Goal: Task Accomplishment & Management: Manage account settings

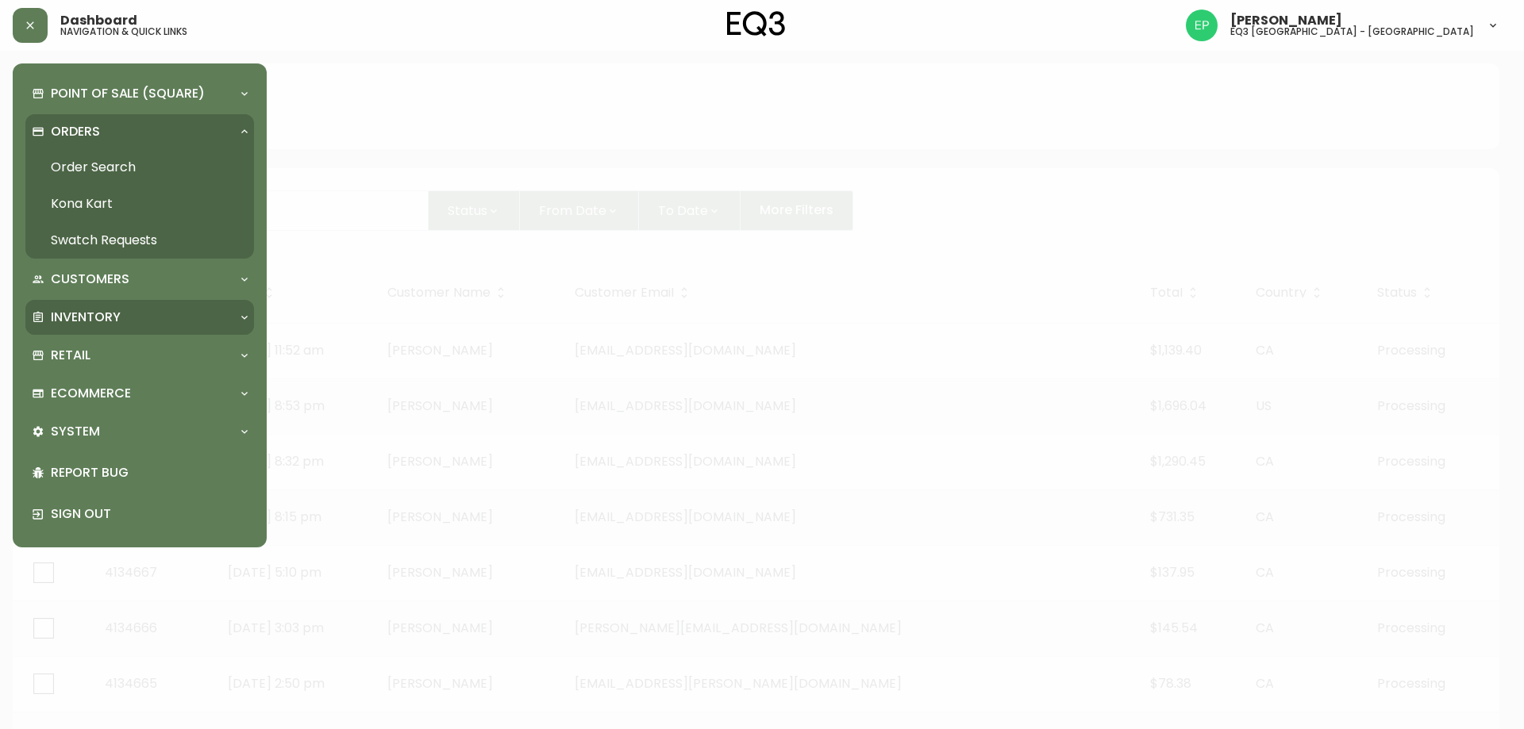
click at [98, 323] on p "Inventory" at bounding box center [86, 317] width 70 height 17
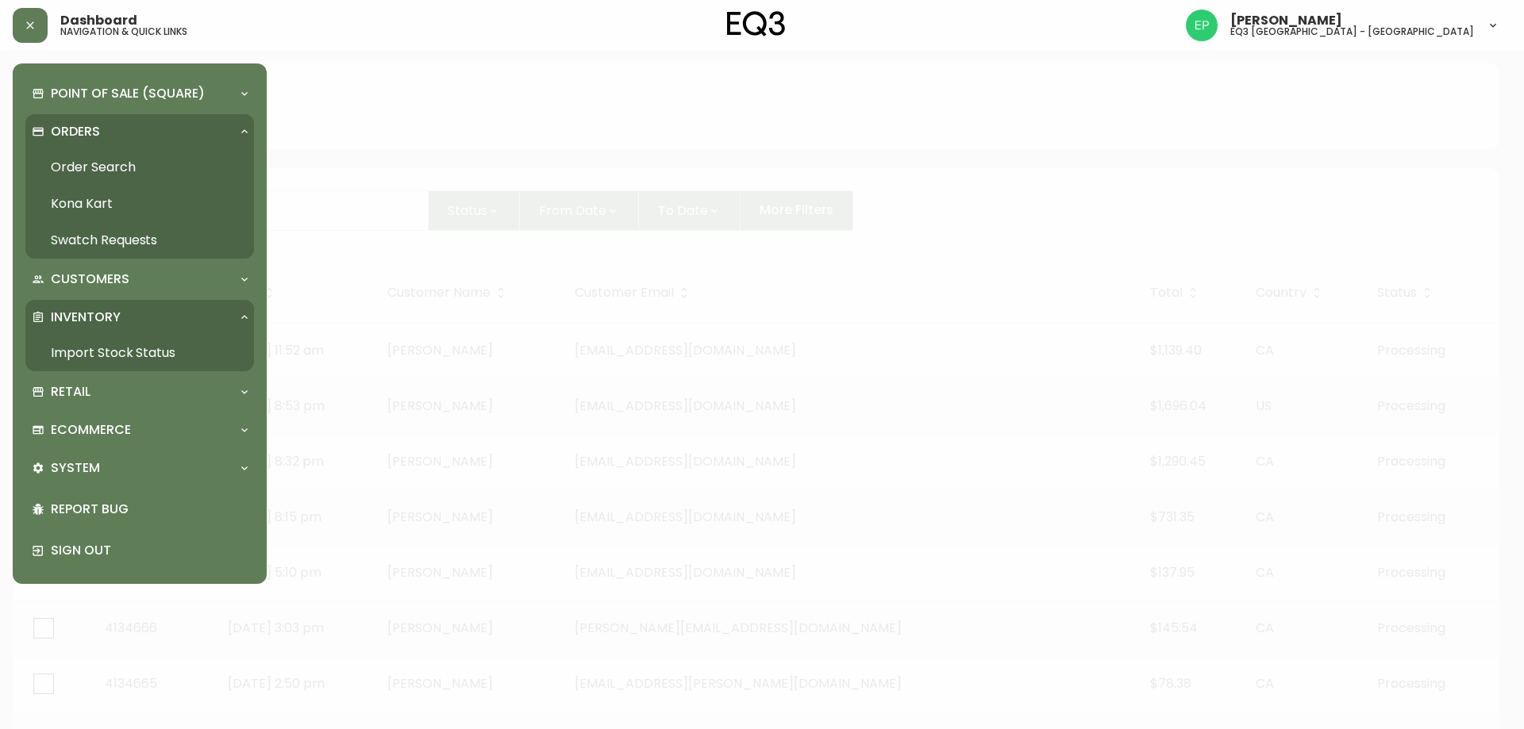
click at [107, 321] on p "Inventory" at bounding box center [86, 317] width 70 height 17
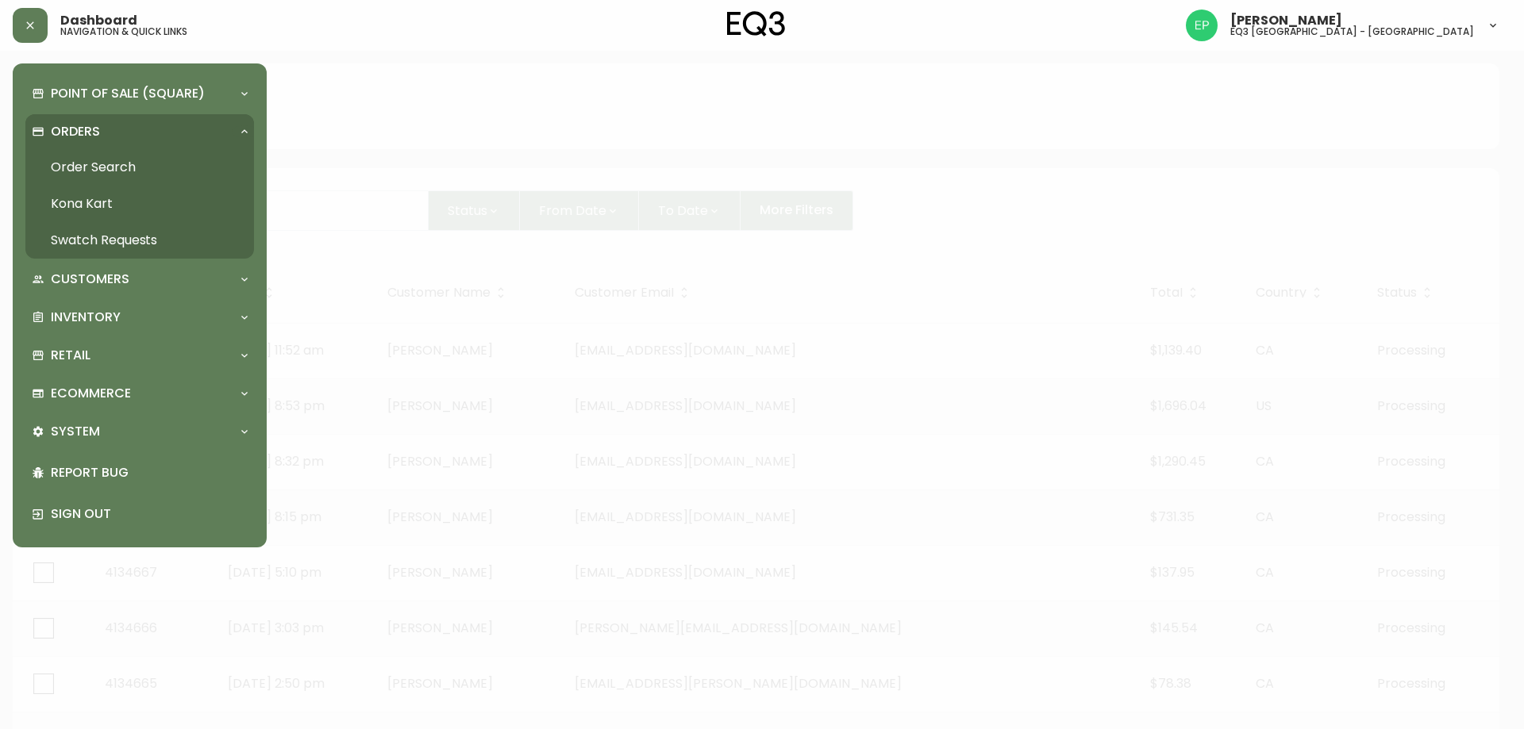
click at [110, 172] on link "Order Search" at bounding box center [139, 167] width 229 height 37
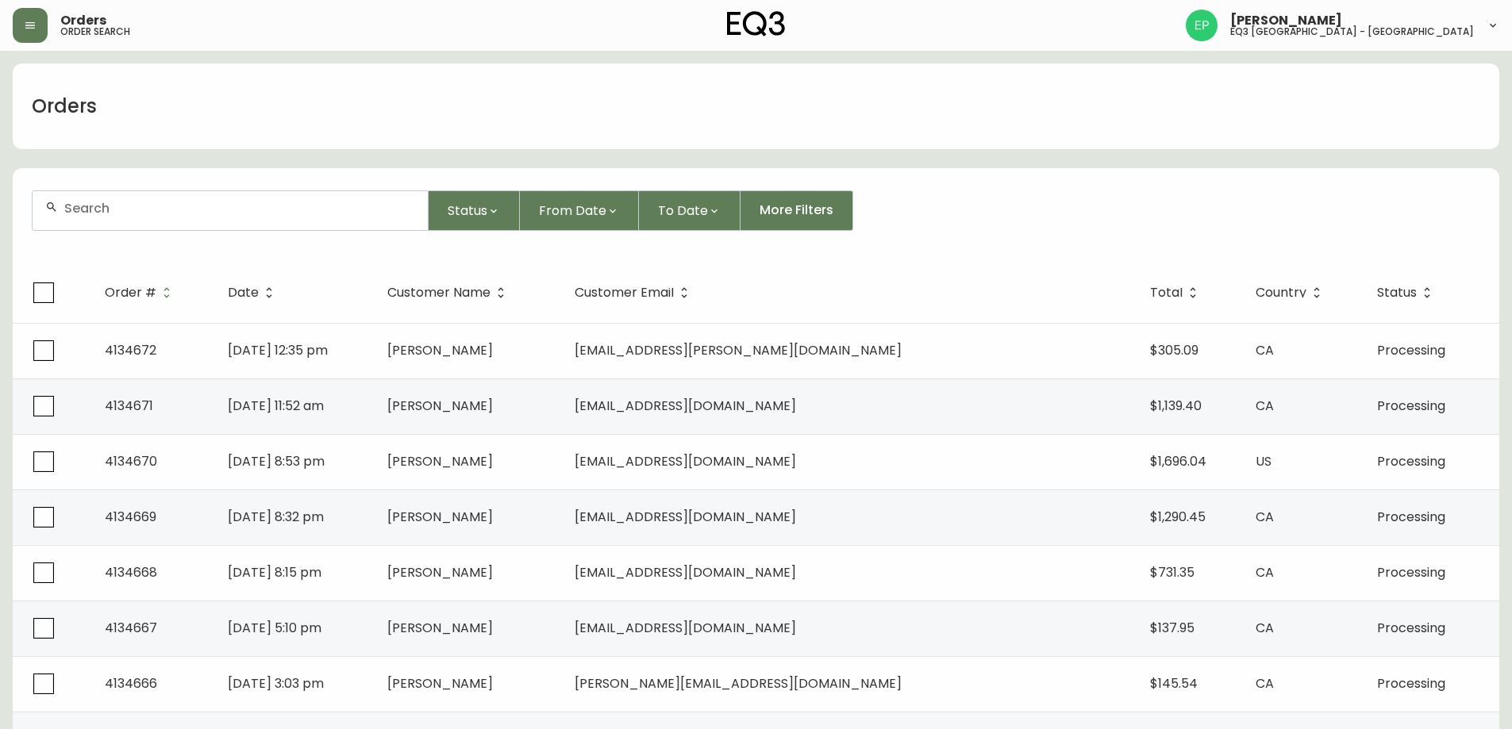
click at [224, 224] on div at bounding box center [230, 210] width 395 height 39
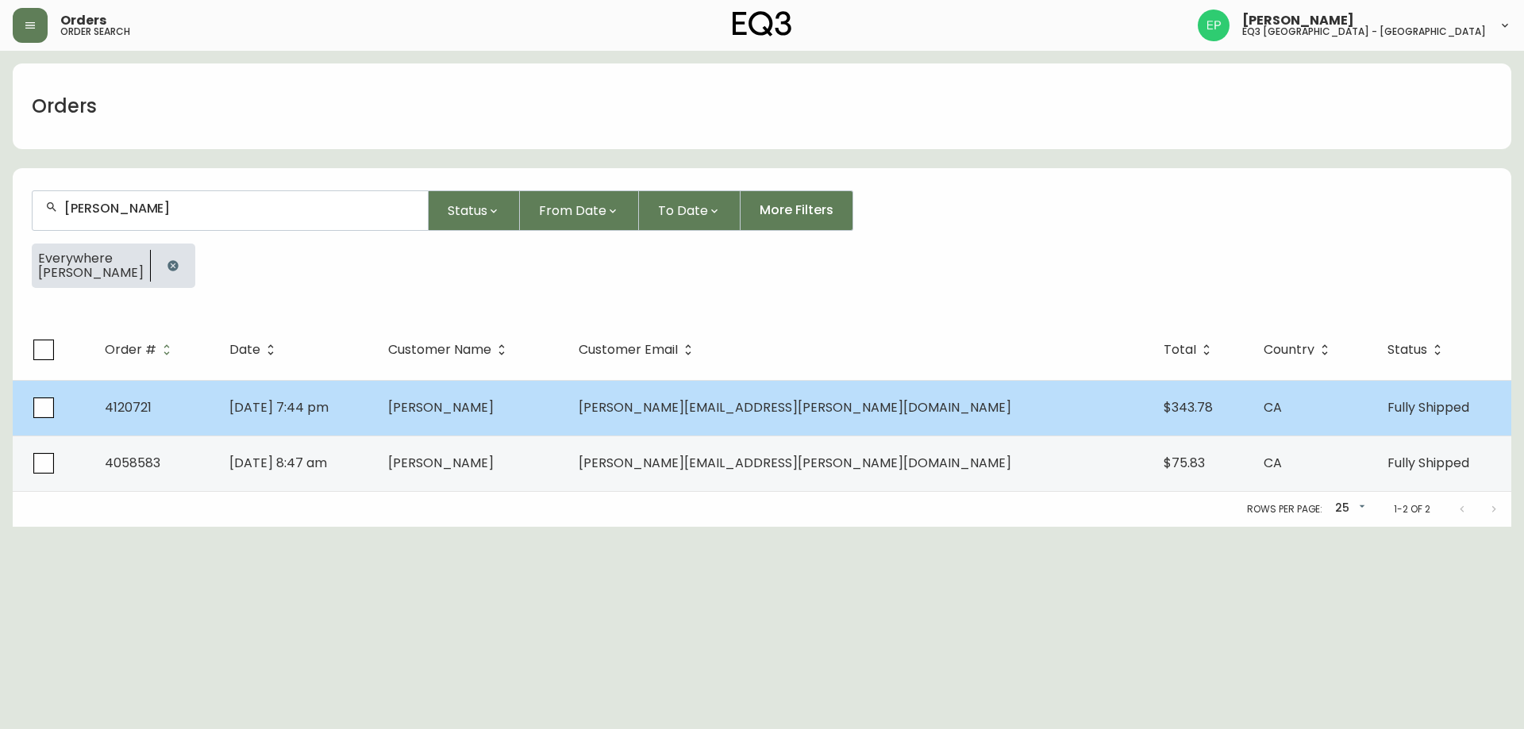
type input "[PERSON_NAME]"
click at [566, 413] on td "[PERSON_NAME]" at bounding box center [470, 408] width 190 height 56
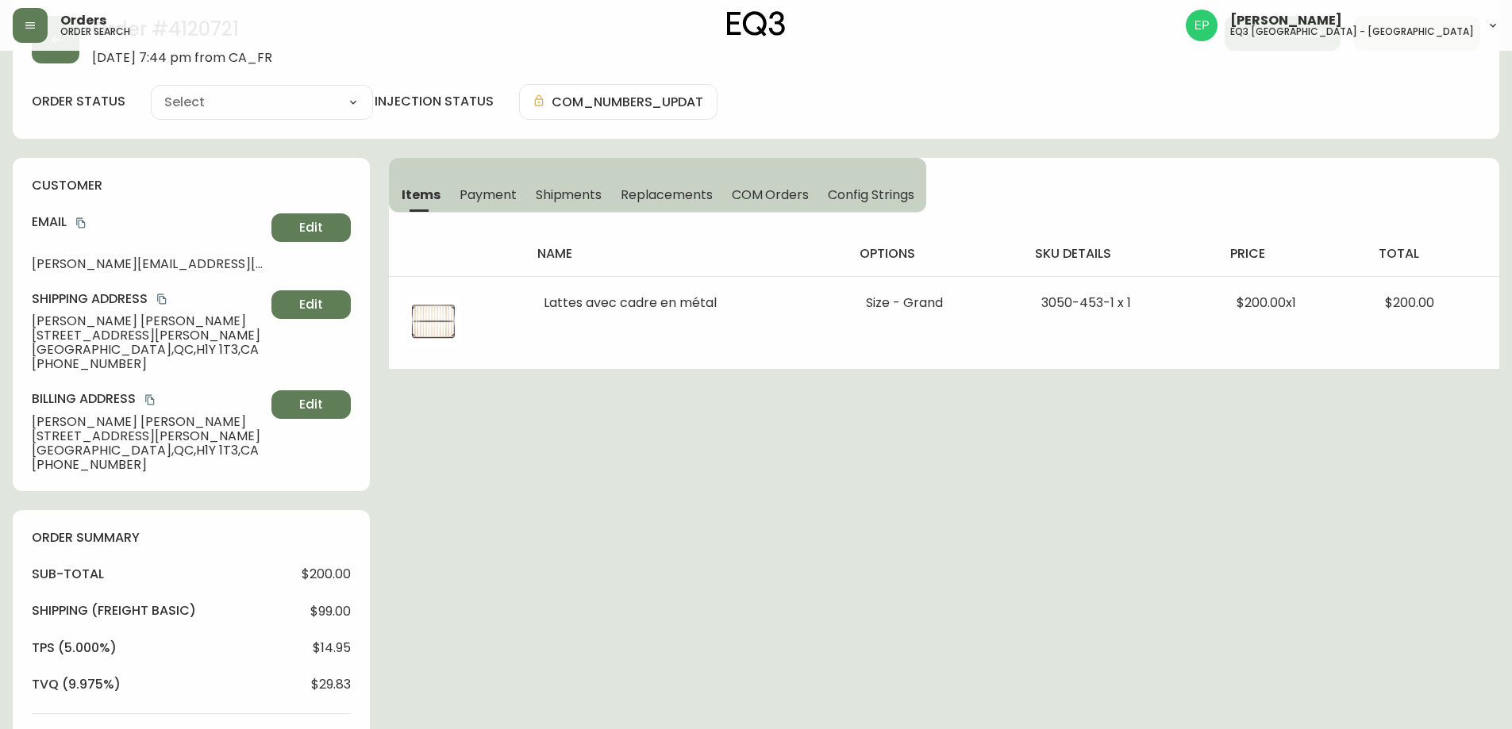
type input "Fully Shipped"
select select "FULLY_SHIPPED"
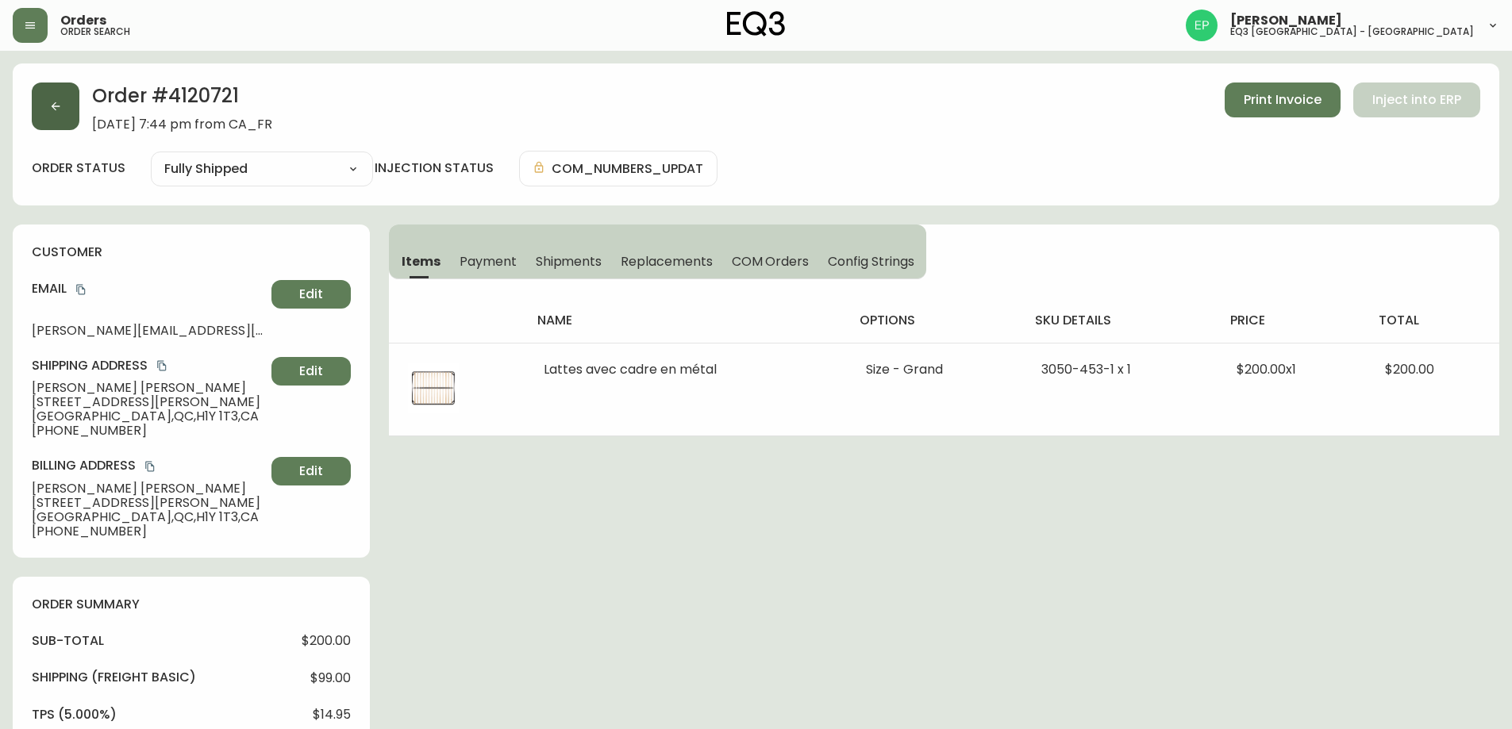
click at [51, 118] on button "button" at bounding box center [56, 107] width 48 height 48
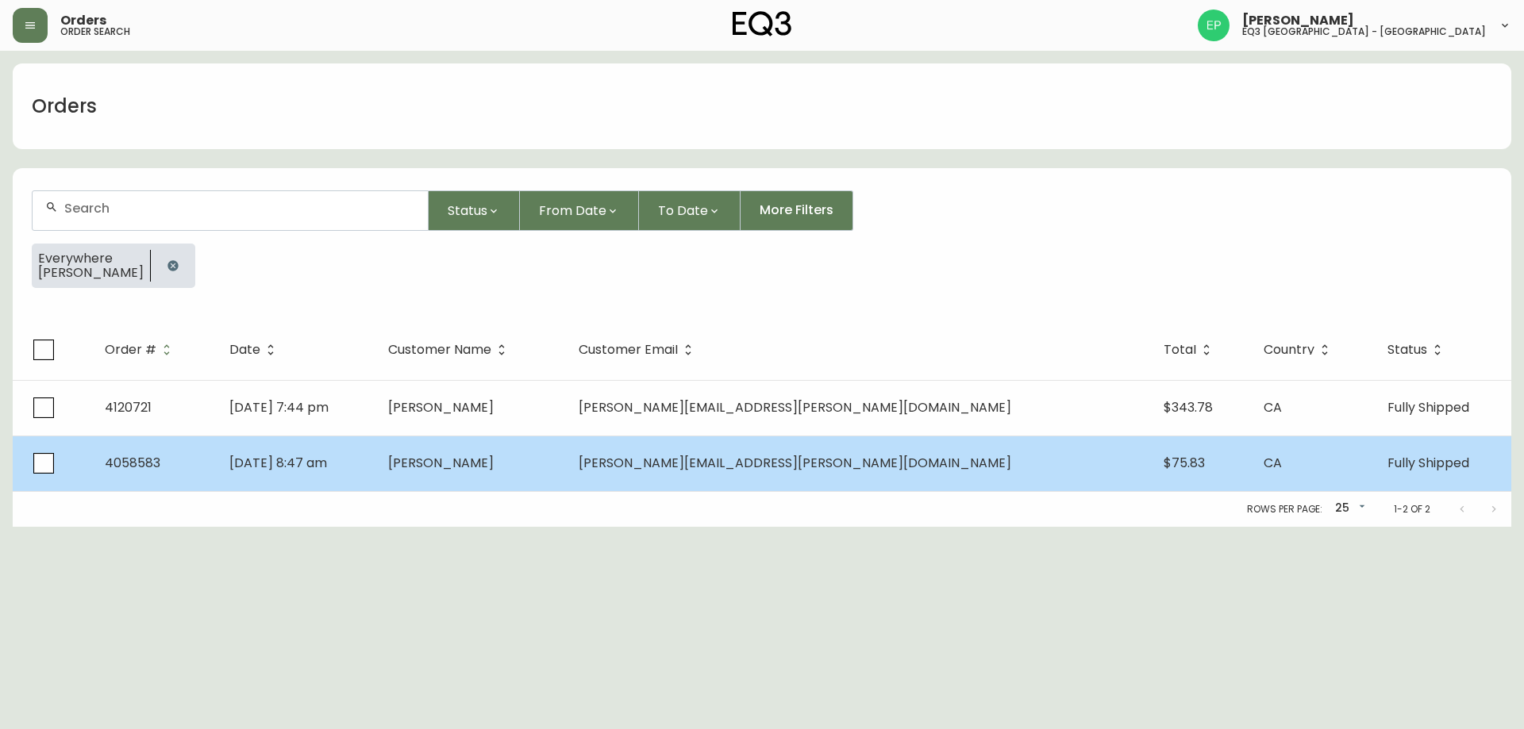
click at [566, 468] on td "[PERSON_NAME]" at bounding box center [470, 464] width 190 height 56
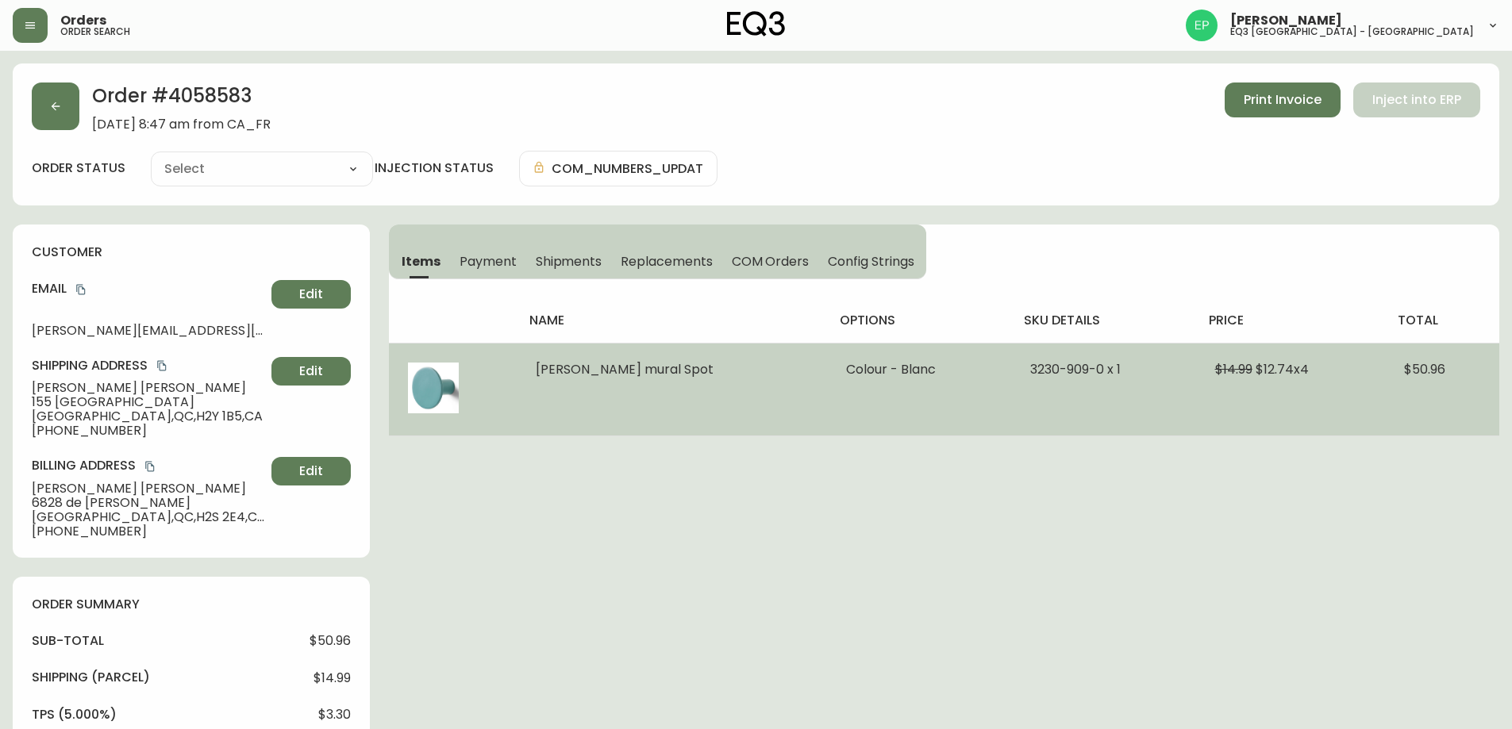
type input "Fully Shipped"
select select "FULLY_SHIPPED"
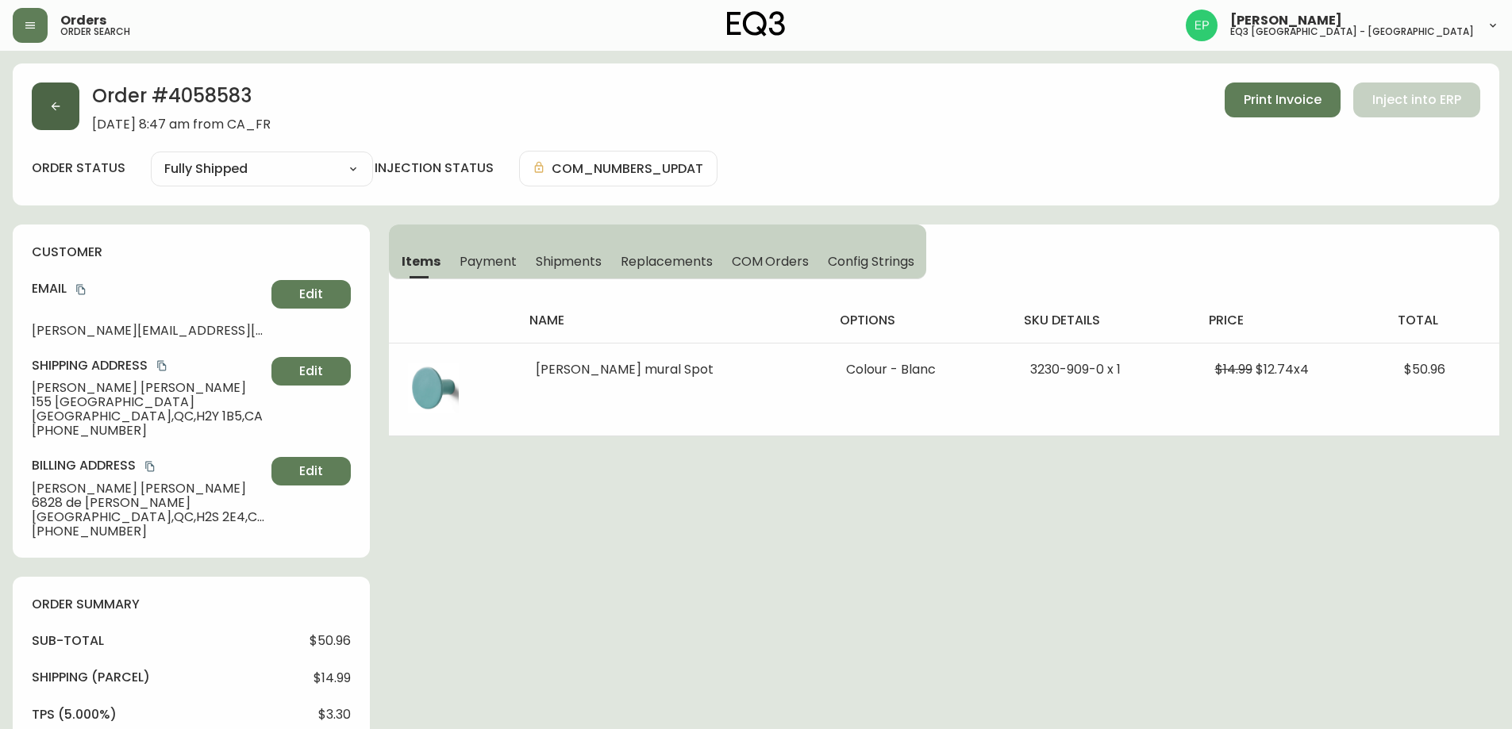
click at [57, 113] on button "button" at bounding box center [56, 107] width 48 height 48
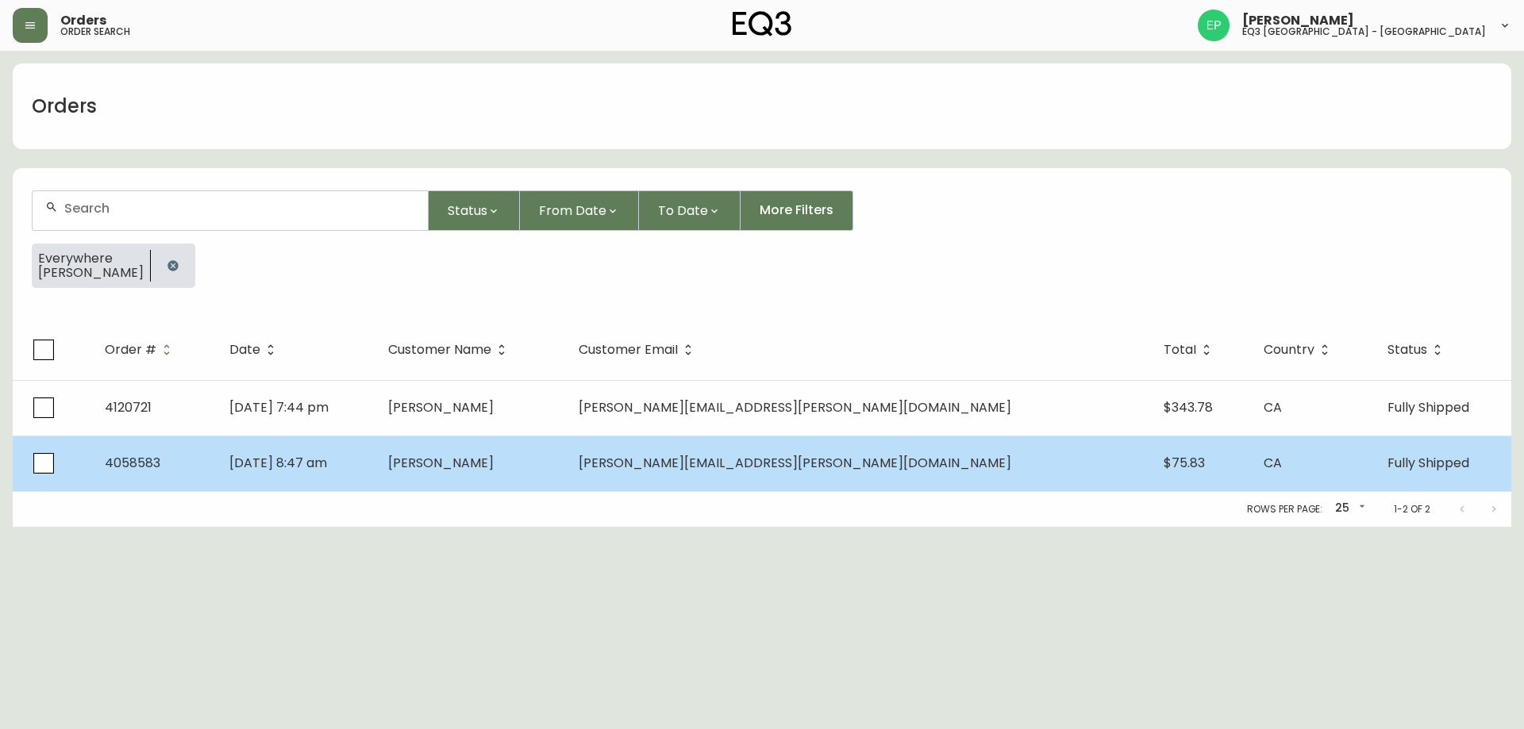
click at [566, 463] on td "[PERSON_NAME]" at bounding box center [470, 464] width 190 height 56
select select "FULLY_SHIPPED"
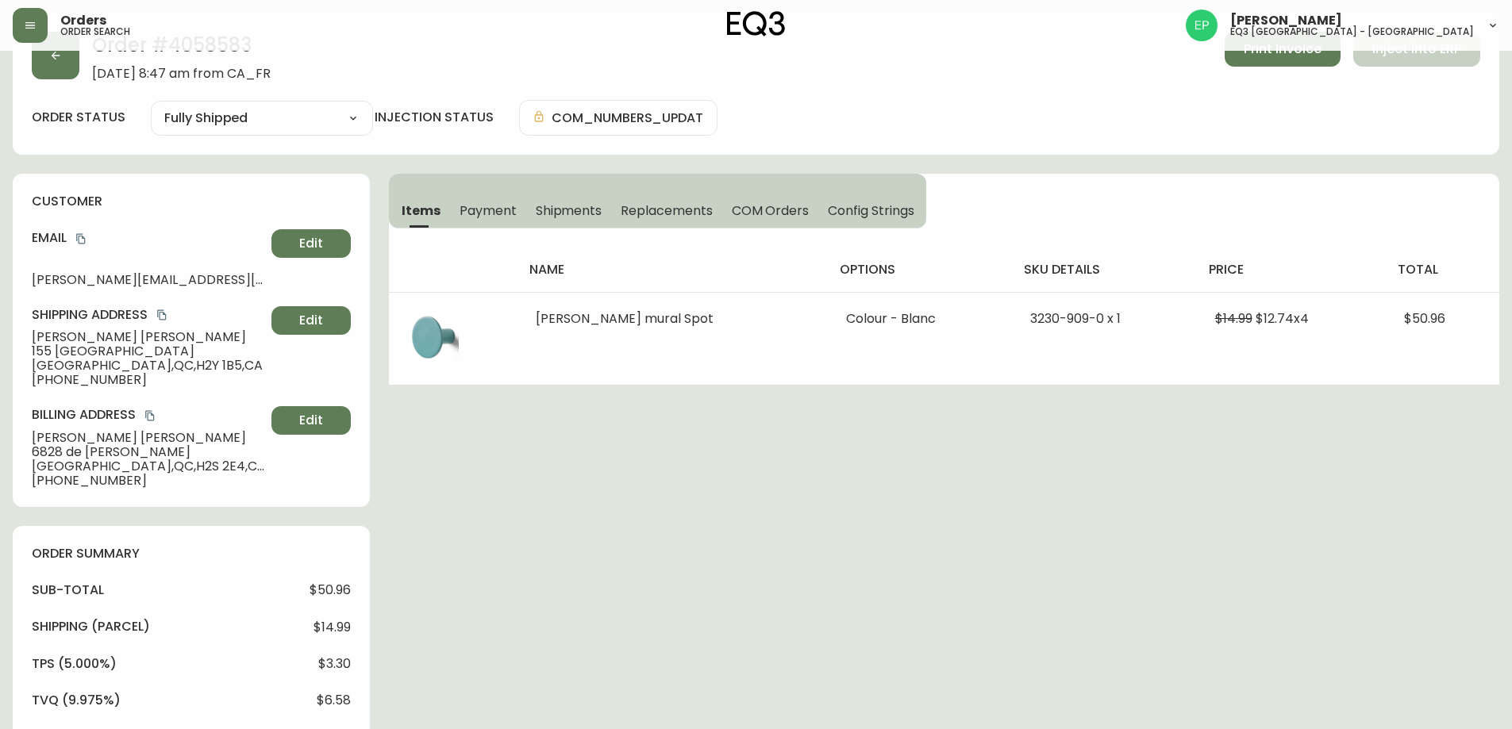
scroll to position [79, 0]
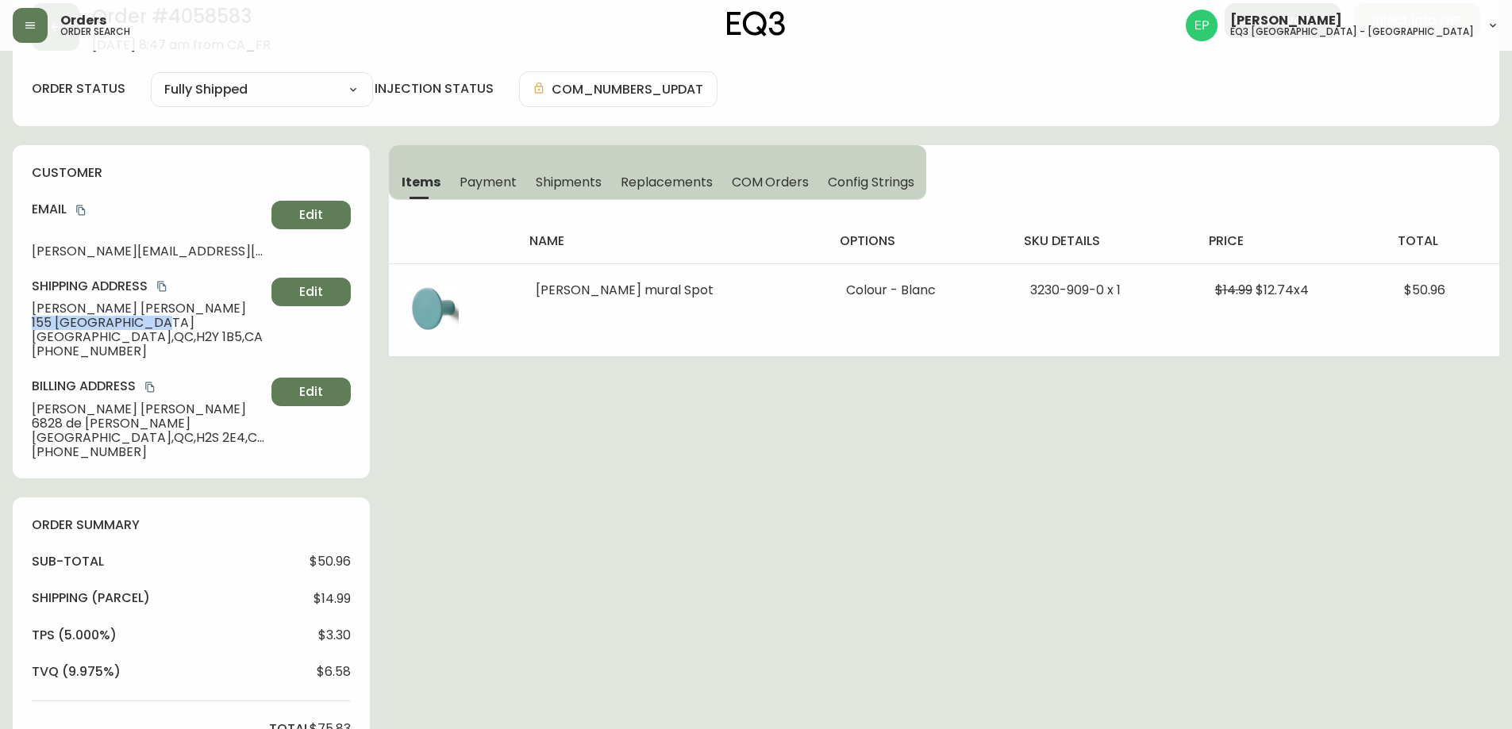
drag, startPoint x: 32, startPoint y: 318, endPoint x: 161, endPoint y: 322, distance: 129.4
click at [161, 322] on span "155 [GEOGRAPHIC_DATA]" at bounding box center [148, 323] width 233 height 14
copy span "155 [GEOGRAPHIC_DATA]"
drag, startPoint x: 32, startPoint y: 425, endPoint x: 170, endPoint y: 420, distance: 138.2
click at [170, 420] on span "6828 de [PERSON_NAME]" at bounding box center [148, 424] width 233 height 14
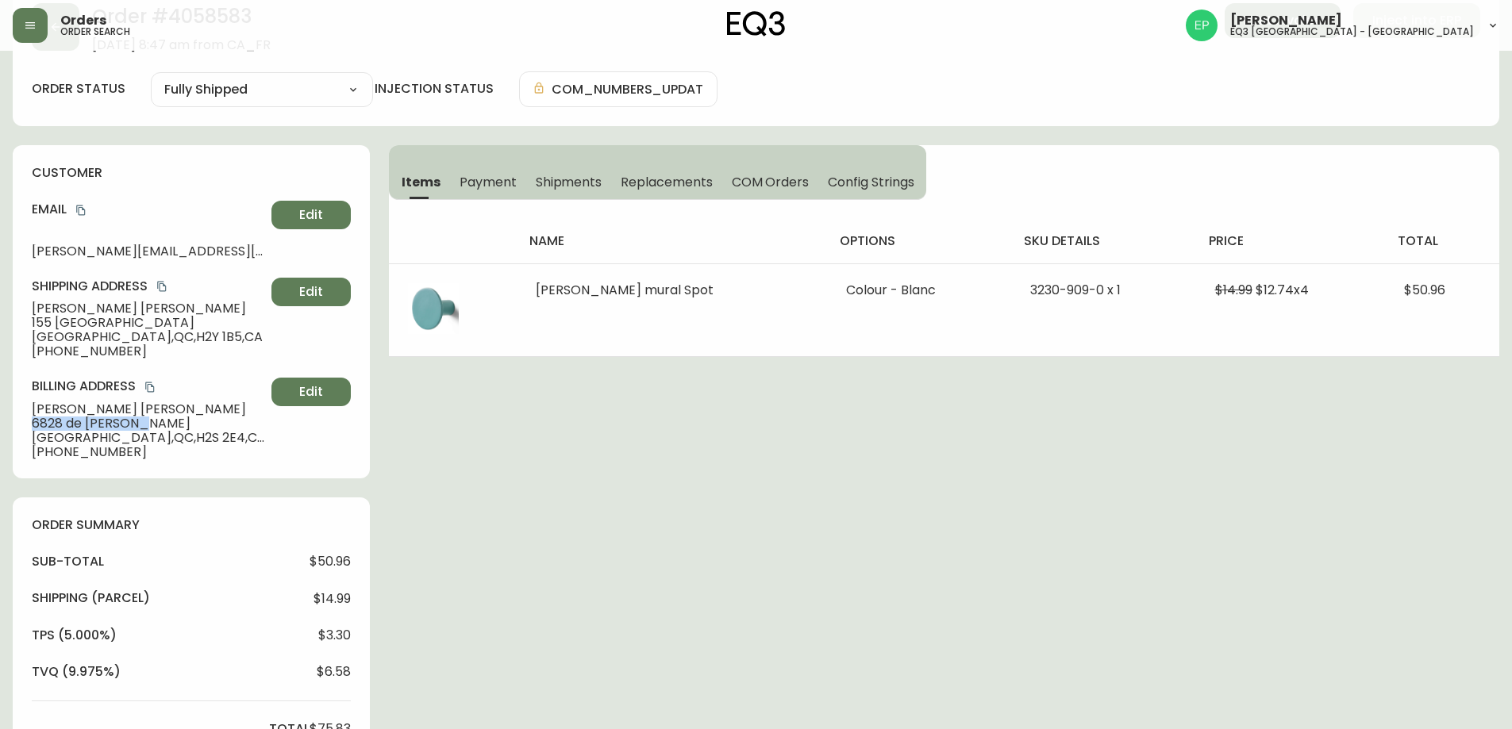
copy span "6828 de [PERSON_NAME]"
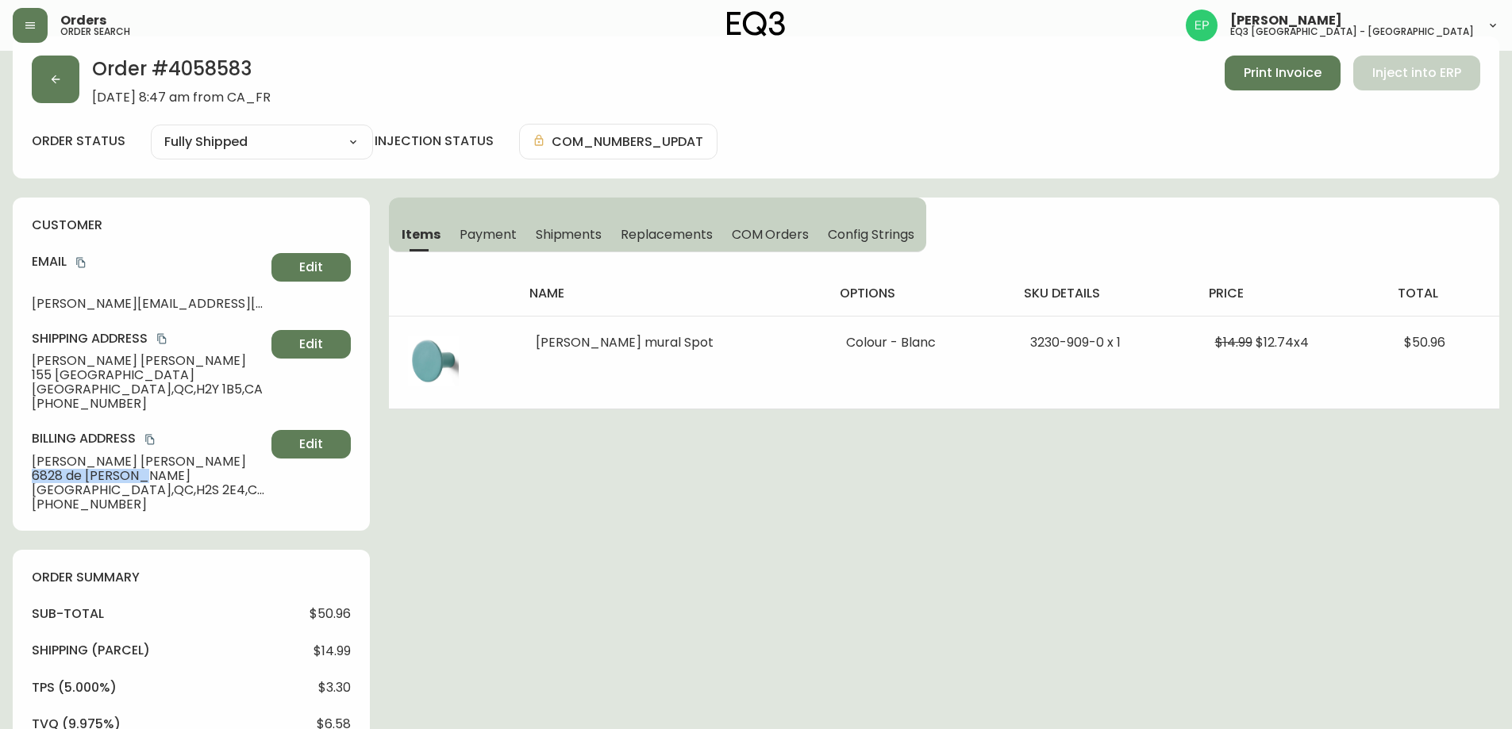
scroll to position [0, 0]
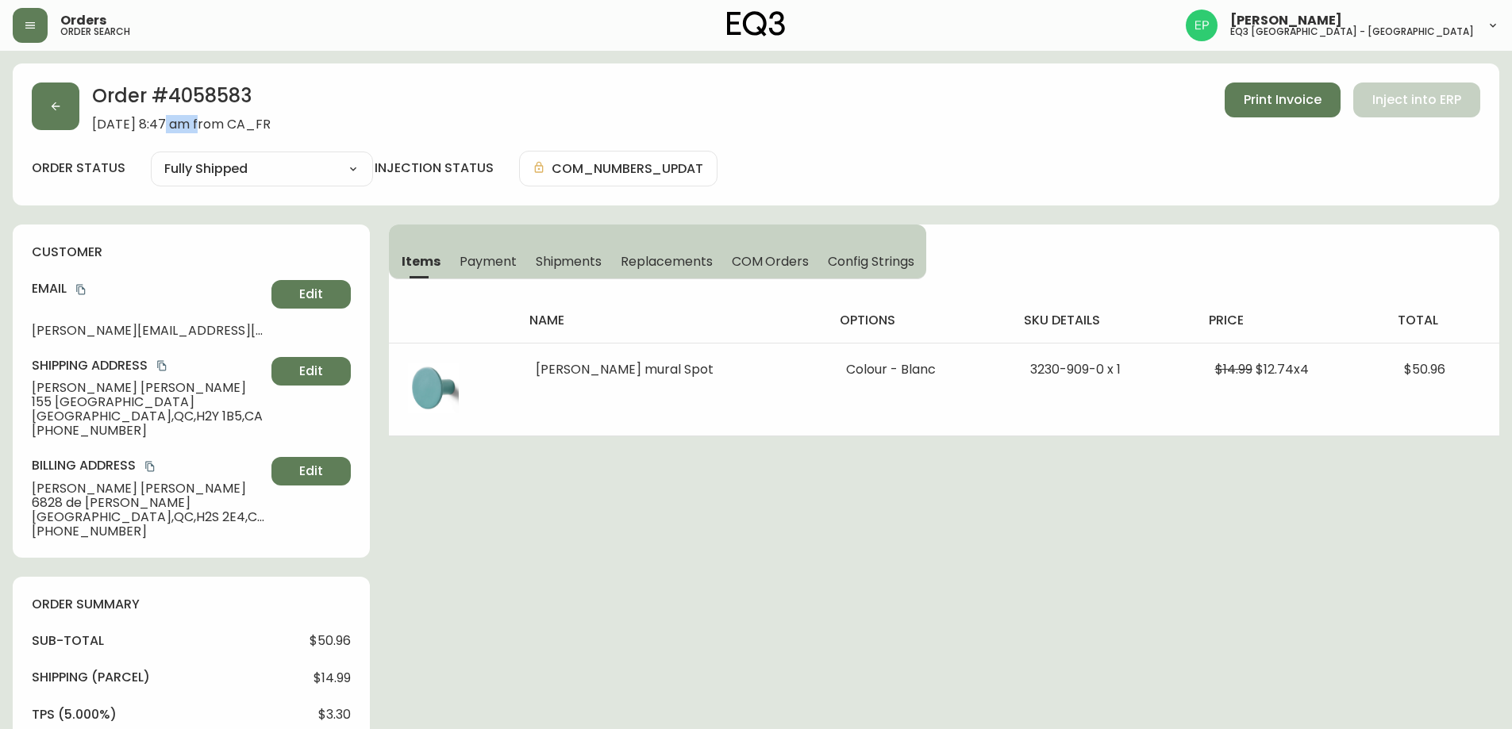
drag, startPoint x: 162, startPoint y: 123, endPoint x: 194, endPoint y: 125, distance: 32.6
click at [194, 125] on span "[DATE] 8:47 am from CA_FR" at bounding box center [181, 124] width 179 height 14
click at [179, 137] on div "Order # 4058583 [DATE] 8:47 am from CA_FR Print Invoice Inject into ERP order s…" at bounding box center [756, 134] width 1487 height 142
drag, startPoint x: 162, startPoint y: 119, endPoint x: 187, endPoint y: 123, distance: 25.7
click at [187, 123] on span "[DATE] 8:47 am from CA_FR" at bounding box center [181, 124] width 179 height 14
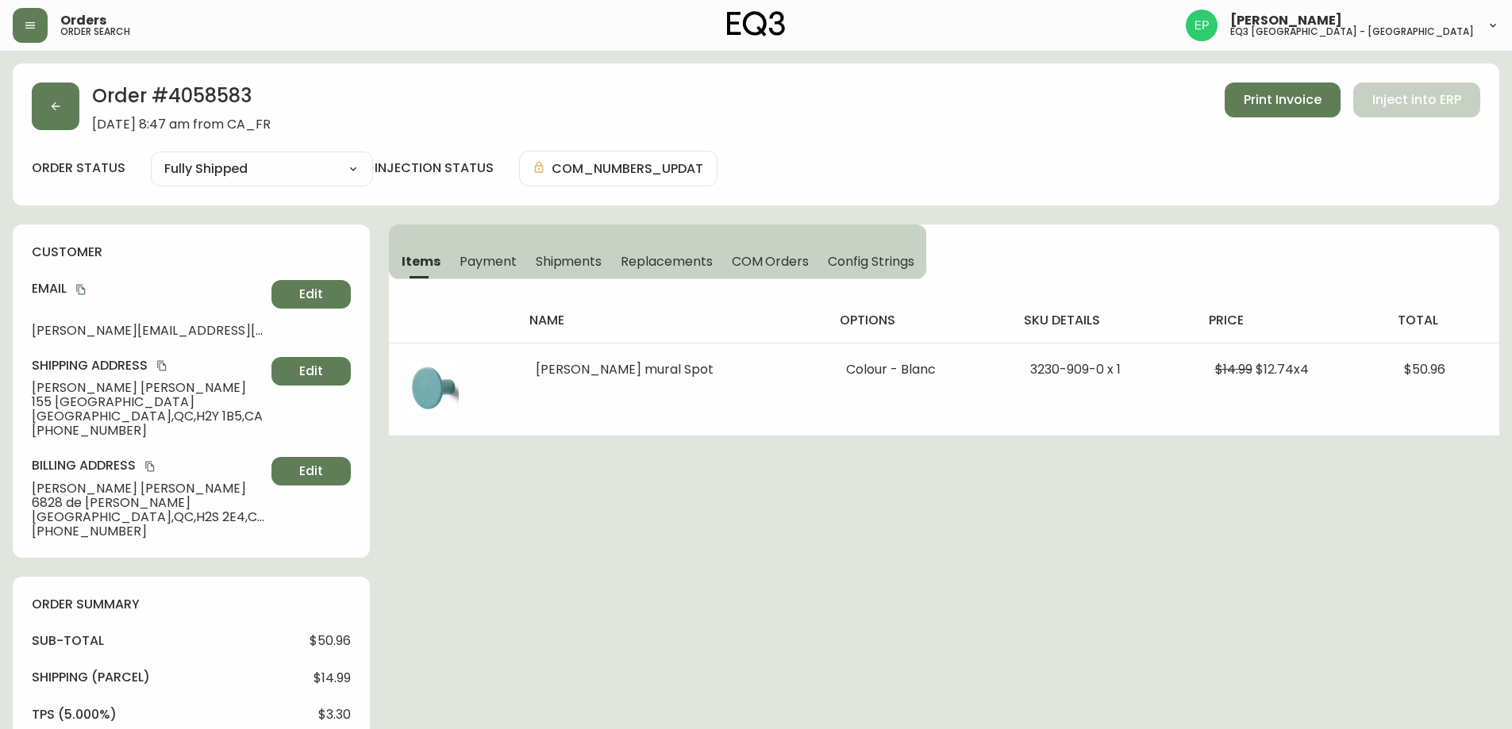
click at [170, 135] on div "Order # 4058583 [DATE] 8:47 am from CA_FR Print Invoice Inject into ERP order s…" at bounding box center [756, 134] width 1487 height 142
click at [63, 108] on button "button" at bounding box center [56, 107] width 48 height 48
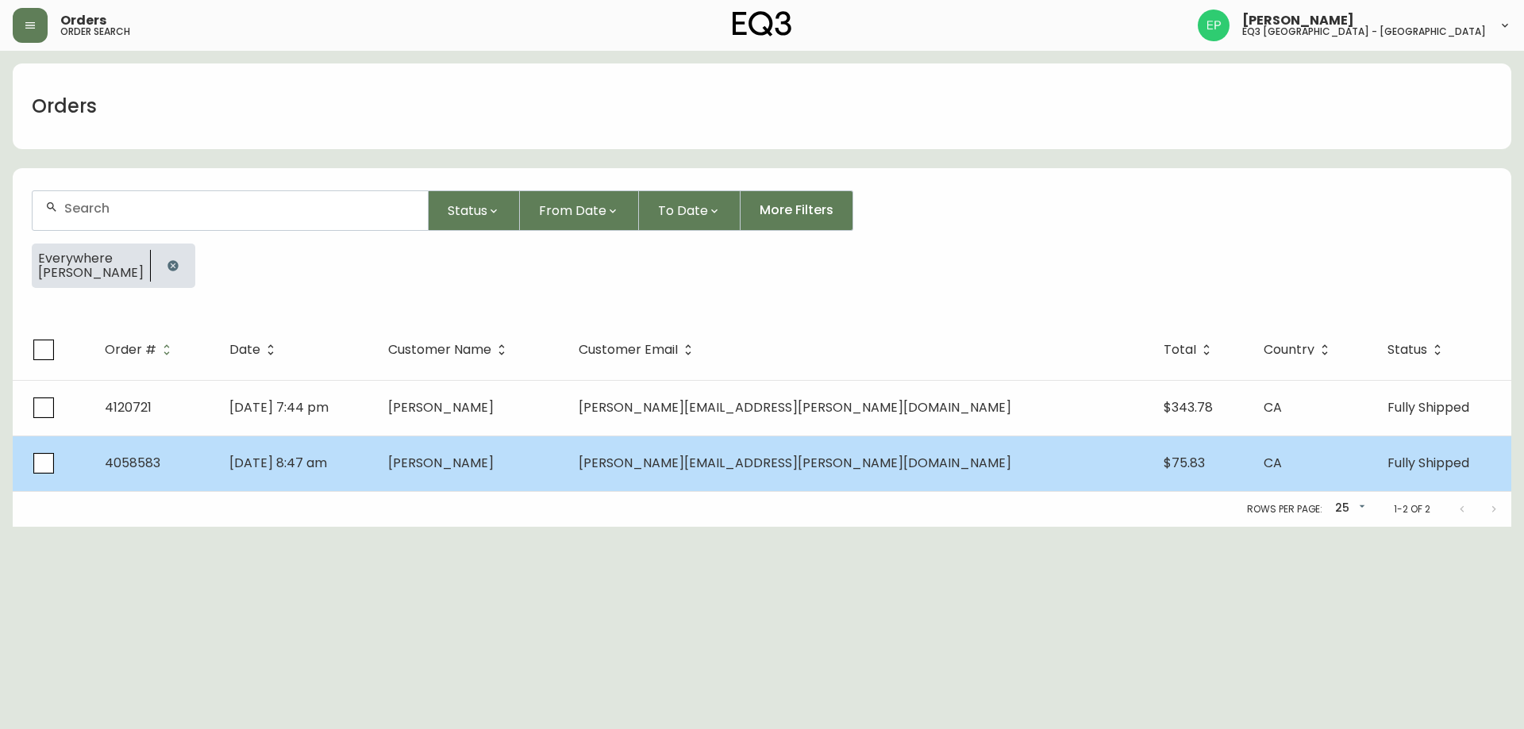
click at [566, 464] on td "[PERSON_NAME]" at bounding box center [470, 464] width 190 height 56
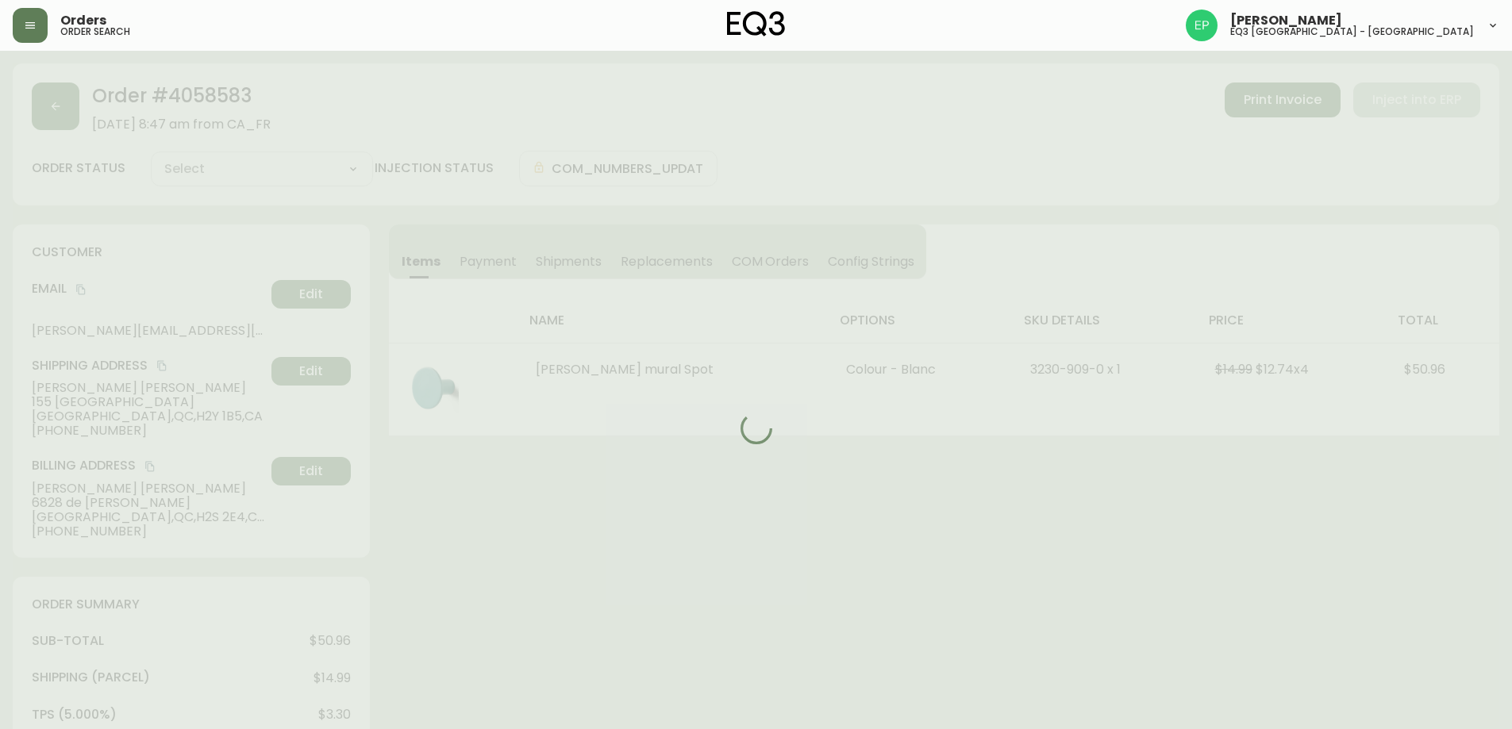
type input "Fully Shipped"
select select "FULLY_SHIPPED"
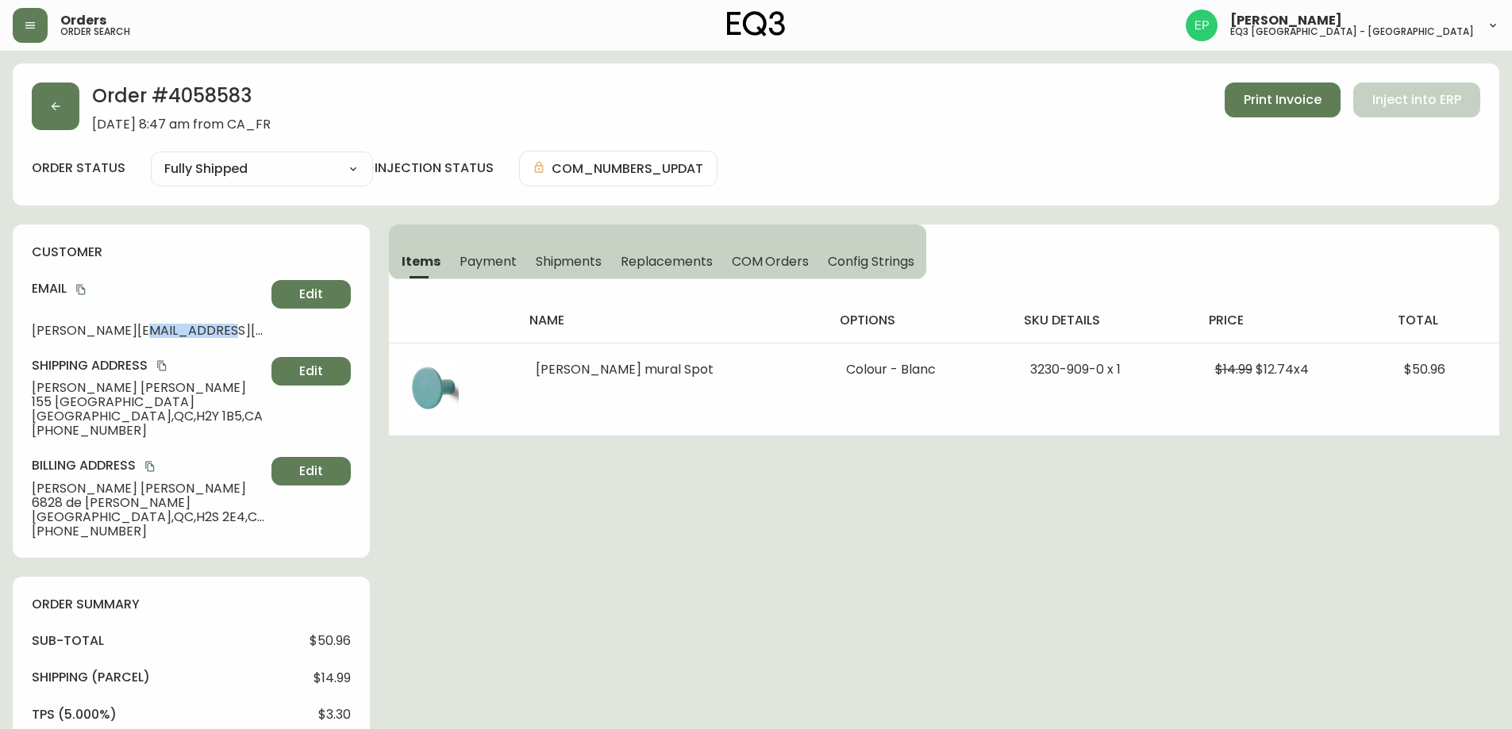
drag, startPoint x: 144, startPoint y: 332, endPoint x: 213, endPoint y: 332, distance: 68.3
click at [213, 332] on span "[PERSON_NAME][EMAIL_ADDRESS][PERSON_NAME][DOMAIN_NAME]" at bounding box center [148, 331] width 233 height 14
click at [59, 129] on button "button" at bounding box center [56, 107] width 48 height 48
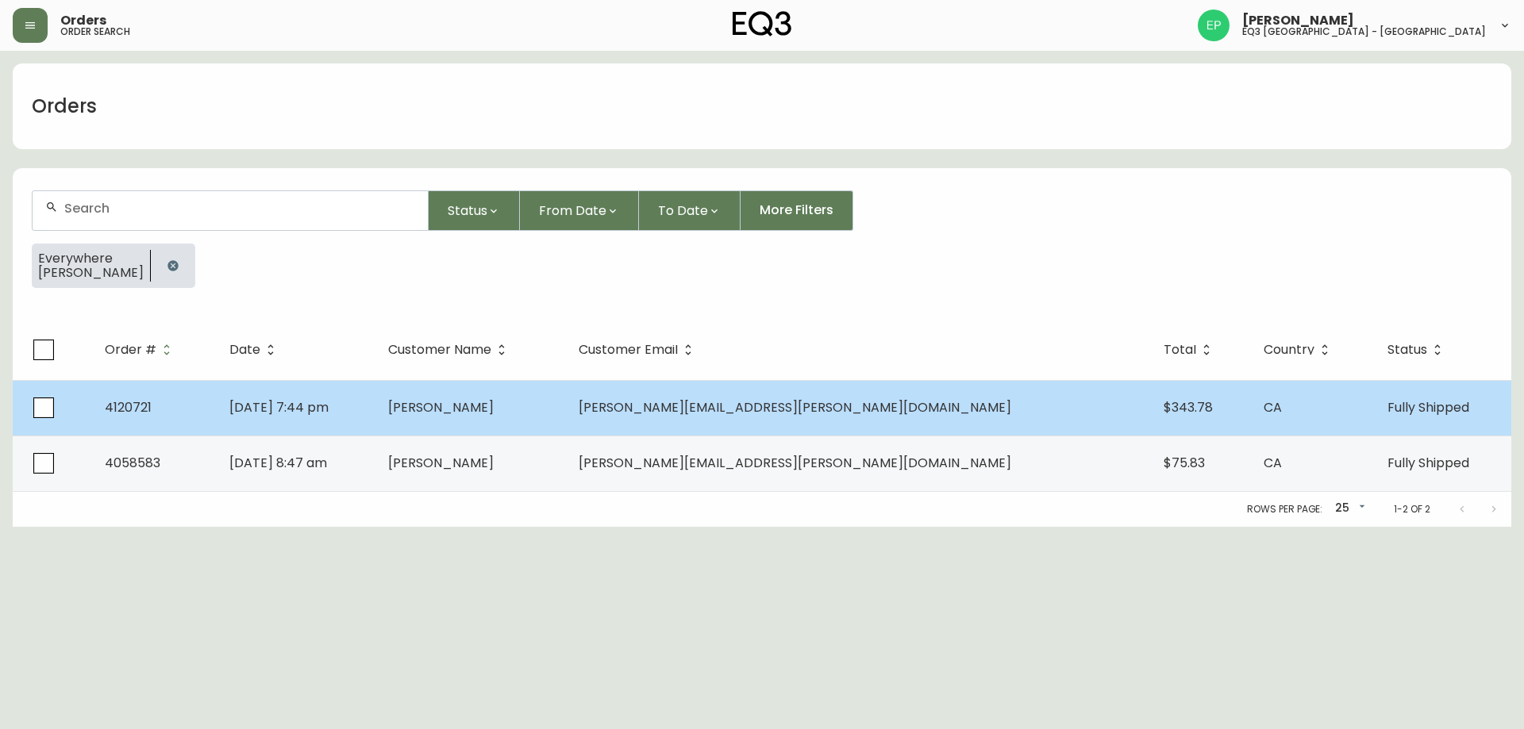
click at [566, 416] on td "[PERSON_NAME]" at bounding box center [470, 408] width 190 height 56
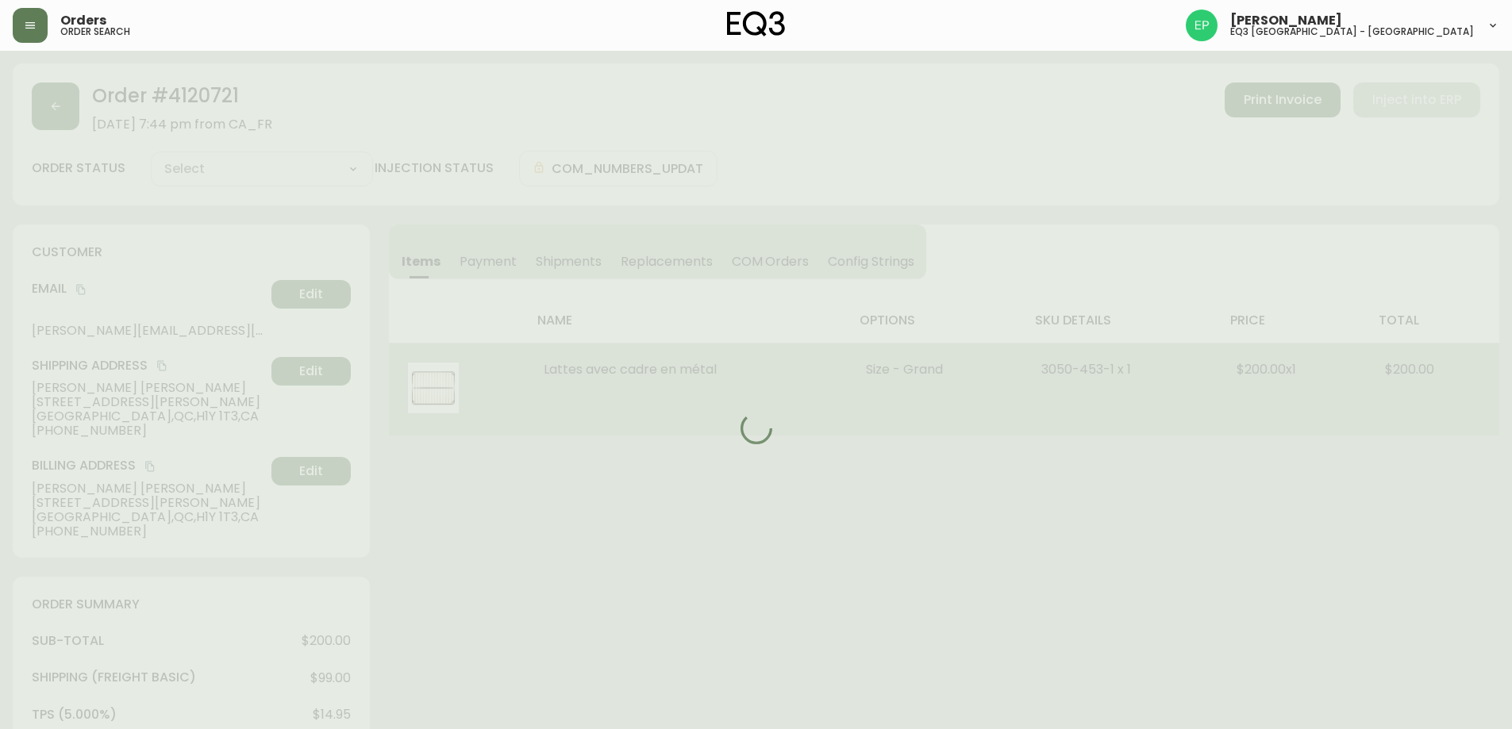
type input "Fully Shipped"
select select "FULLY_SHIPPED"
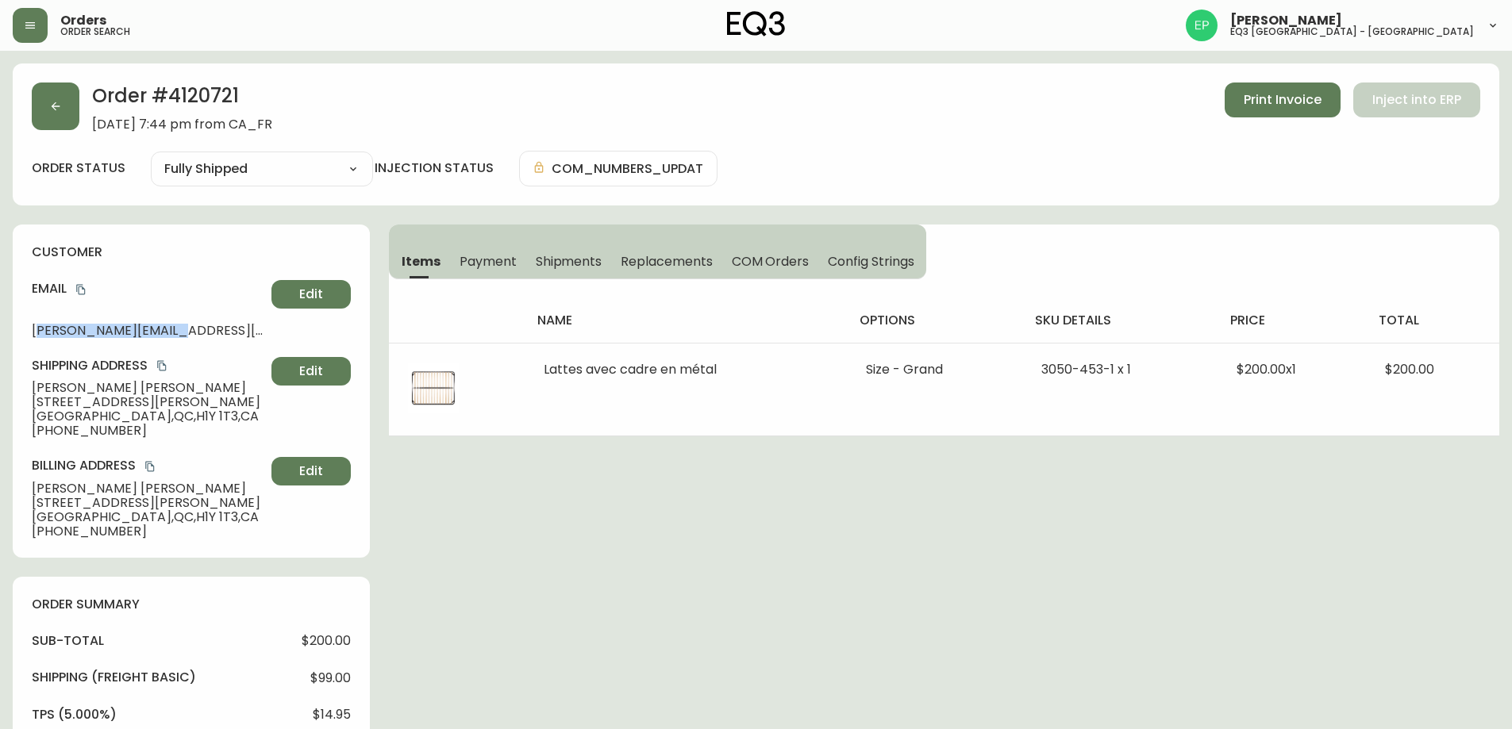
drag, startPoint x: 47, startPoint y: 335, endPoint x: 187, endPoint y: 346, distance: 140.9
click at [187, 346] on div "customer Email [PERSON_NAME][EMAIL_ADDRESS][PERSON_NAME][DOMAIN_NAME] Edit Ship…" at bounding box center [191, 391] width 357 height 333
click at [184, 338] on div "customer Email [PERSON_NAME][EMAIL_ADDRESS][PERSON_NAME][DOMAIN_NAME] Edit Ship…" at bounding box center [191, 391] width 357 height 333
drag, startPoint x: 34, startPoint y: 403, endPoint x: 177, endPoint y: 401, distance: 142.9
click at [177, 401] on span "[STREET_ADDRESS][PERSON_NAME]" at bounding box center [148, 402] width 233 height 14
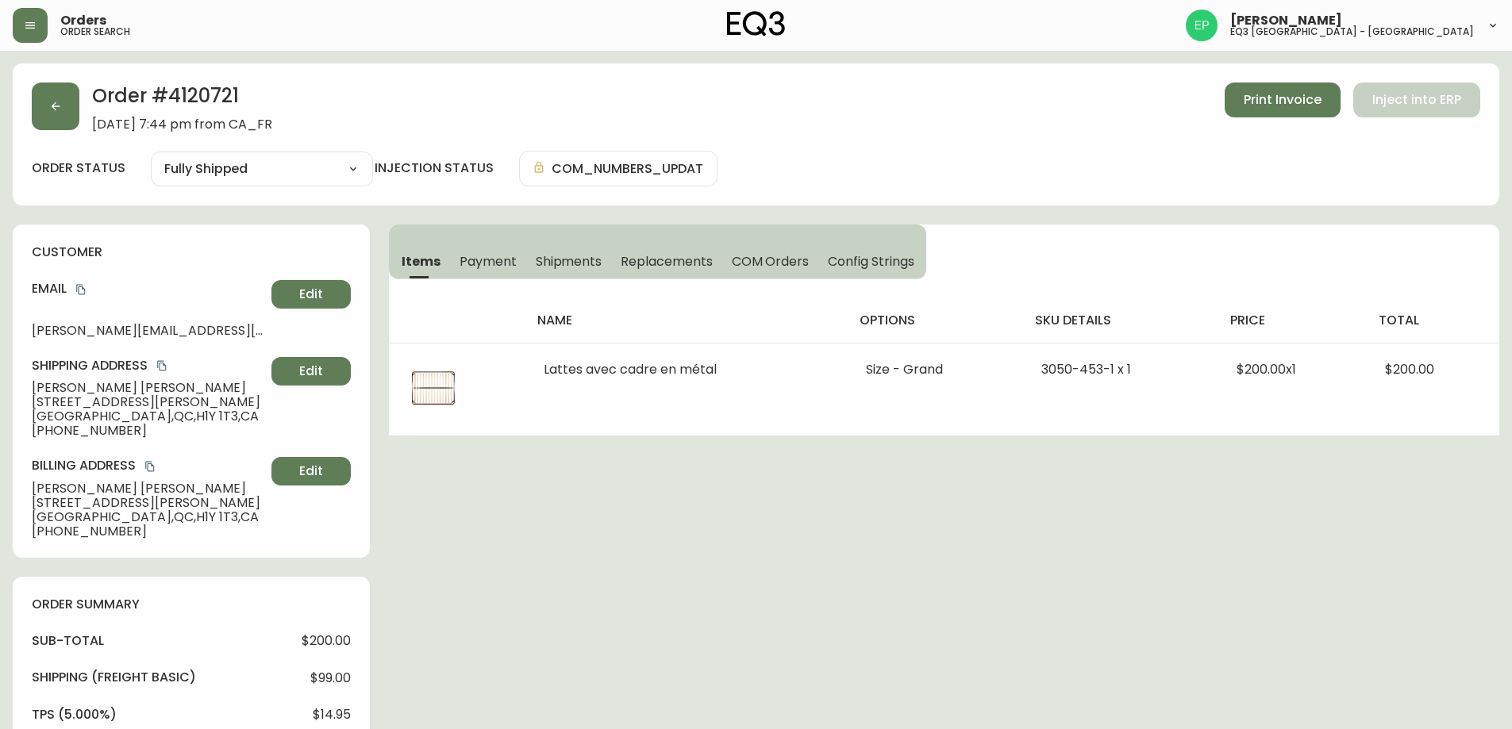
click at [166, 414] on span "[GEOGRAPHIC_DATA] , [GEOGRAPHIC_DATA] , H1Y 1T3 , [GEOGRAPHIC_DATA]" at bounding box center [148, 417] width 233 height 14
click at [64, 106] on button "button" at bounding box center [56, 107] width 48 height 48
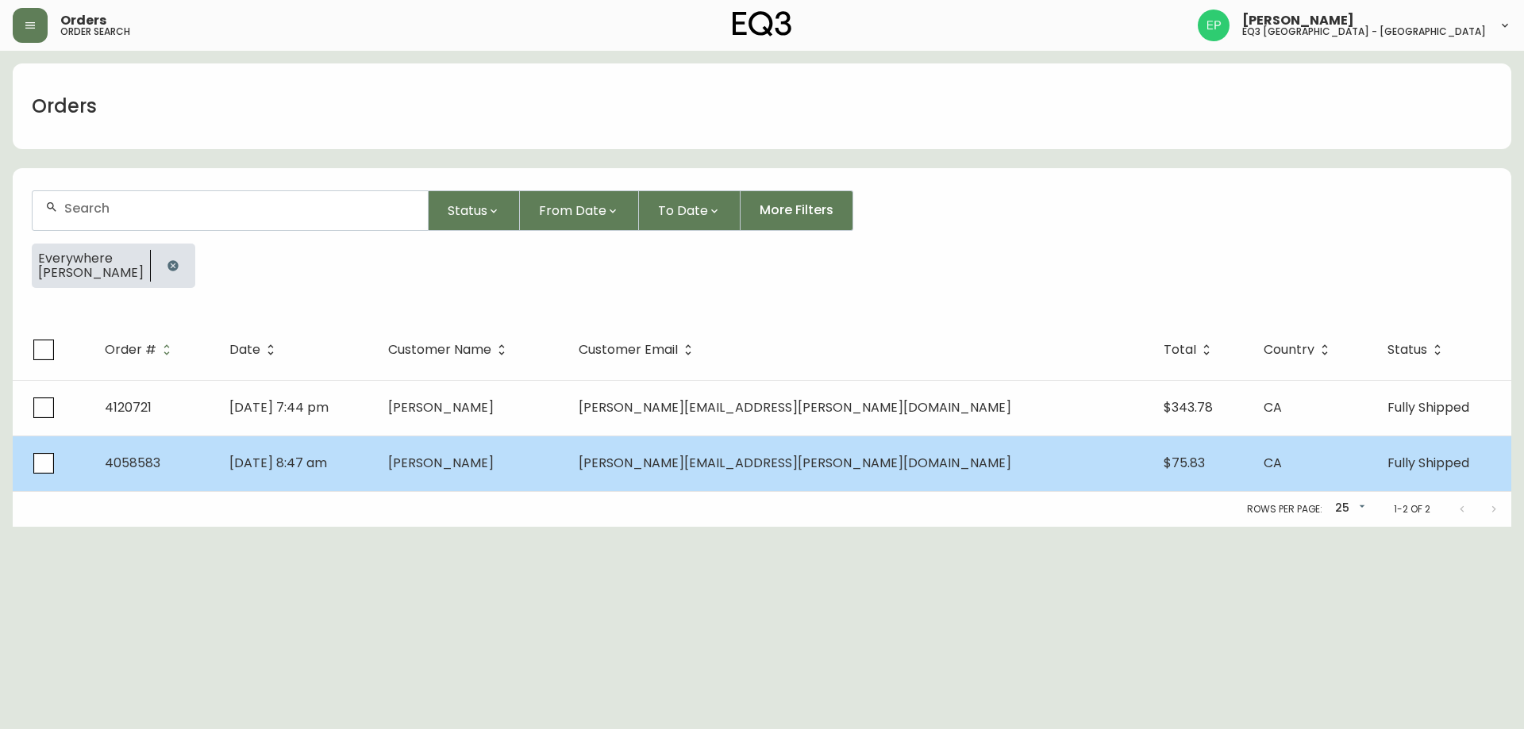
click at [375, 445] on td "[DATE] 8:47 am" at bounding box center [296, 464] width 159 height 56
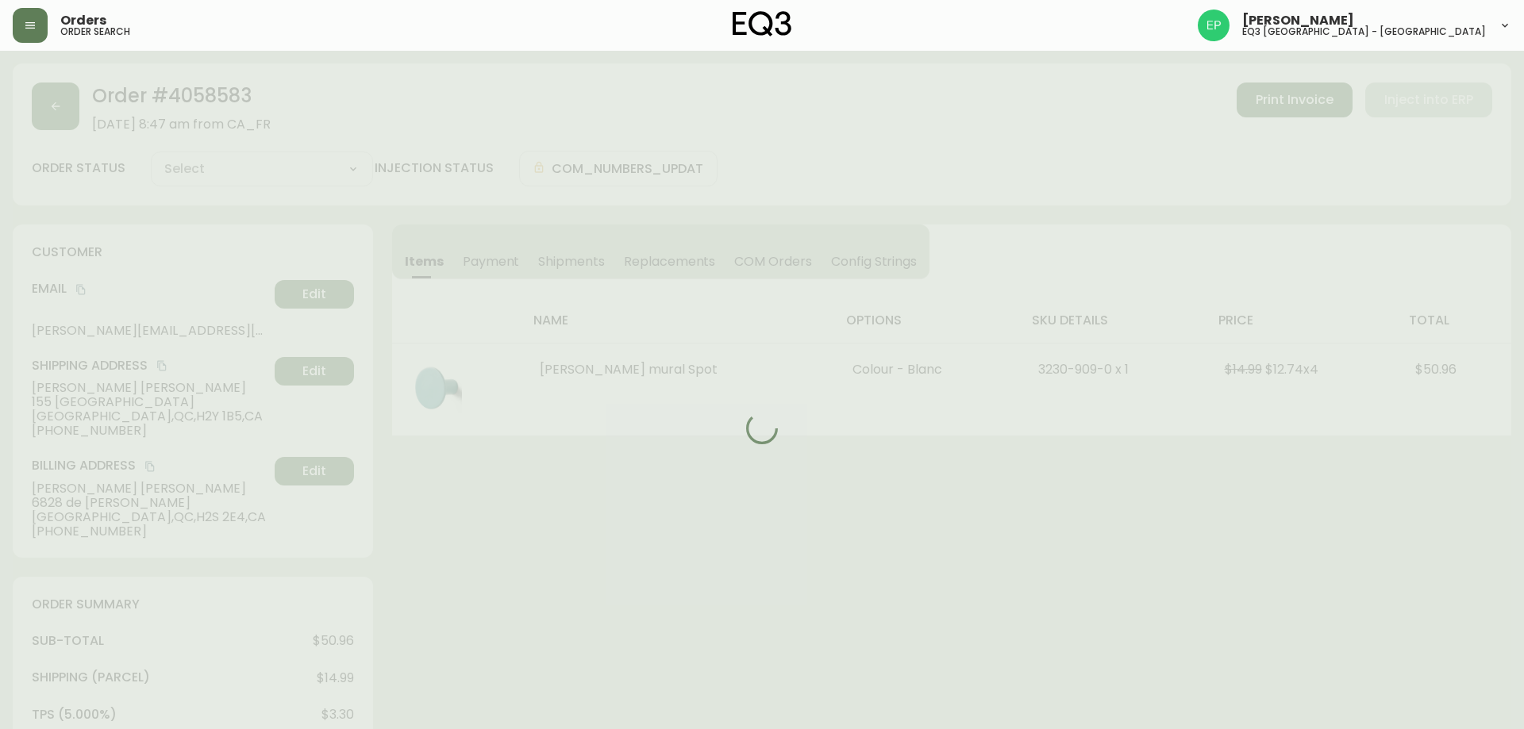
type input "Fully Shipped"
select select "FULLY_SHIPPED"
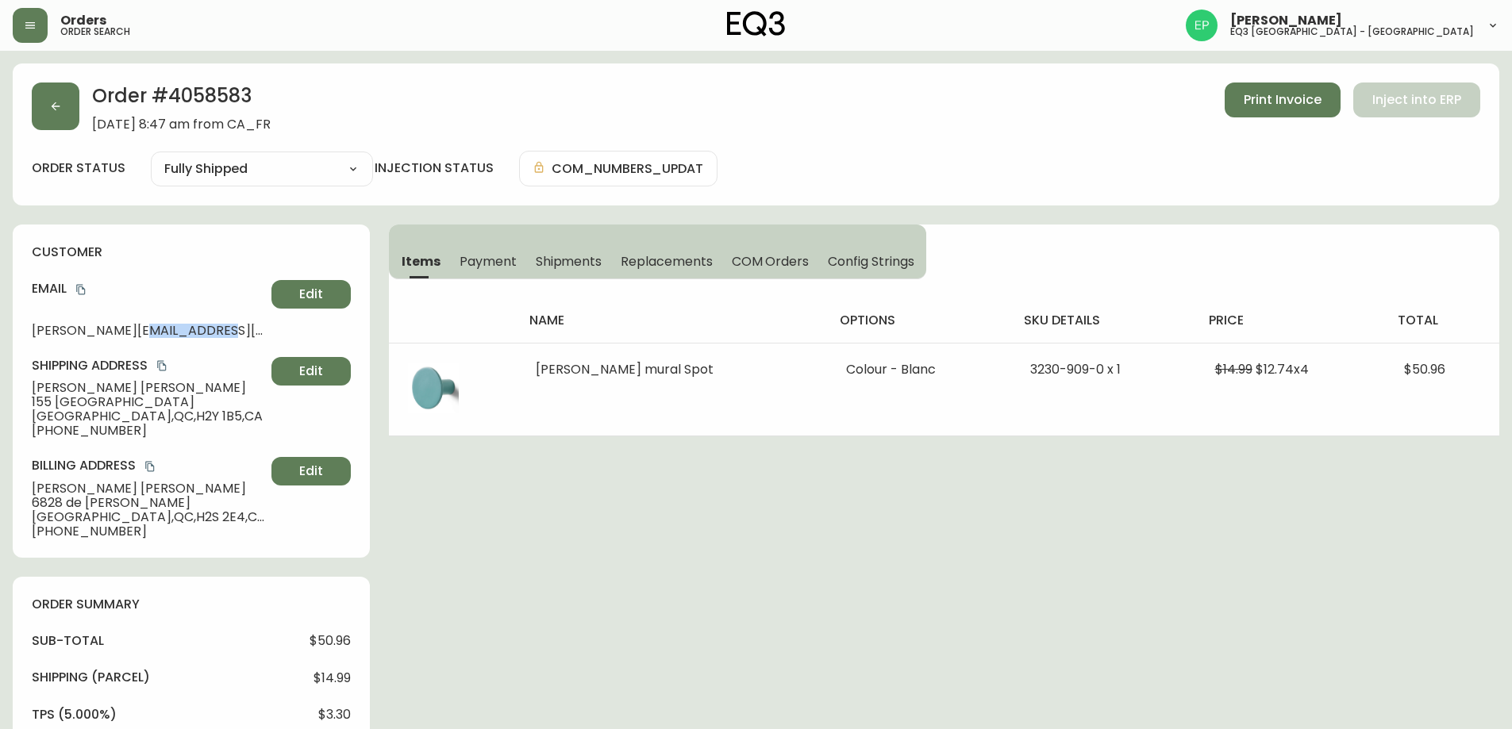
drag, startPoint x: 129, startPoint y: 327, endPoint x: 226, endPoint y: 331, distance: 96.9
click at [226, 331] on span "[PERSON_NAME][EMAIL_ADDRESS][PERSON_NAME][DOMAIN_NAME]" at bounding box center [148, 331] width 233 height 14
click at [209, 340] on div "customer Email [PERSON_NAME][EMAIL_ADDRESS][PERSON_NAME][DOMAIN_NAME] Edit Ship…" at bounding box center [191, 391] width 357 height 333
click at [66, 432] on span "[PHONE_NUMBER]" at bounding box center [148, 431] width 233 height 14
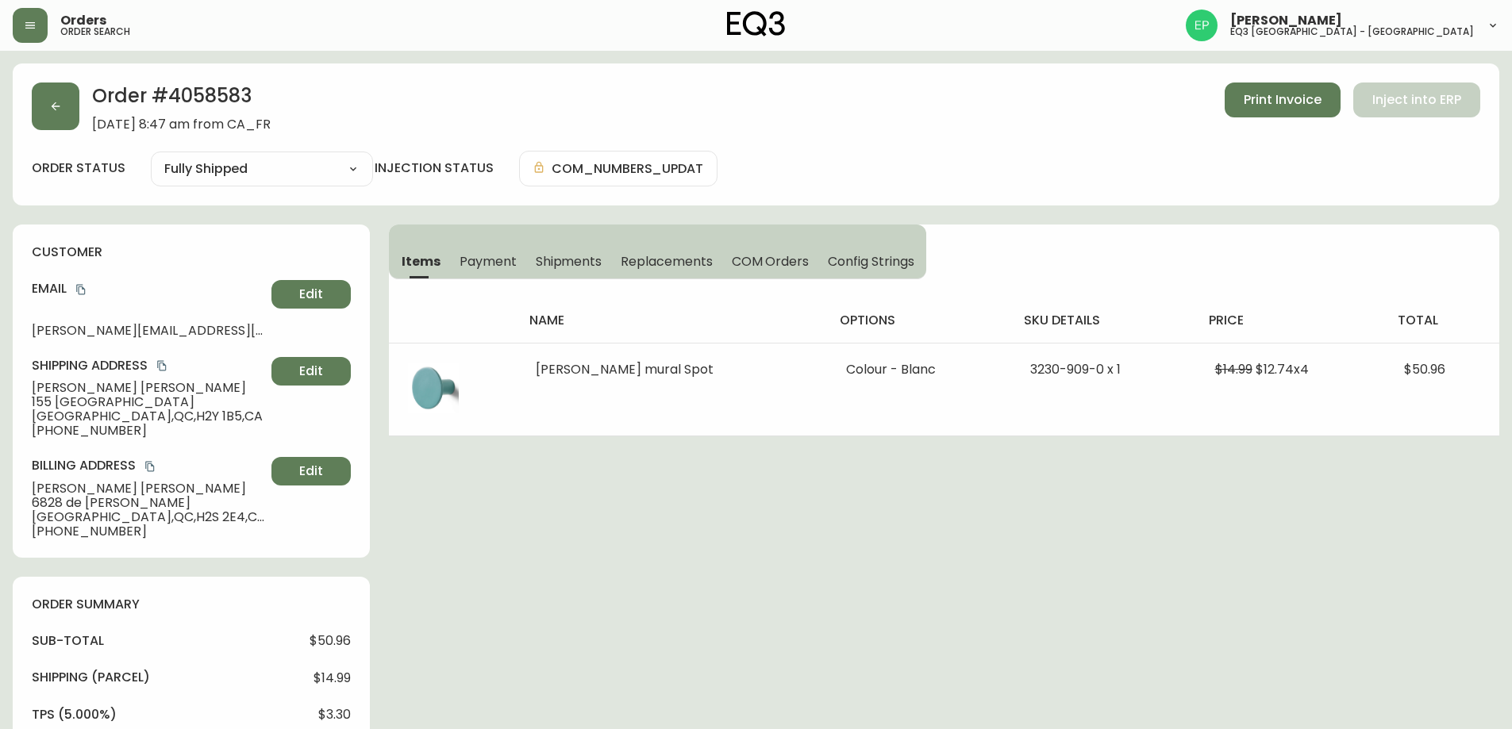
click at [106, 452] on div "customer Email [PERSON_NAME][EMAIL_ADDRESS][PERSON_NAME][DOMAIN_NAME] Edit Ship…" at bounding box center [191, 391] width 357 height 333
click at [523, 256] on button "Payment" at bounding box center [488, 261] width 76 height 35
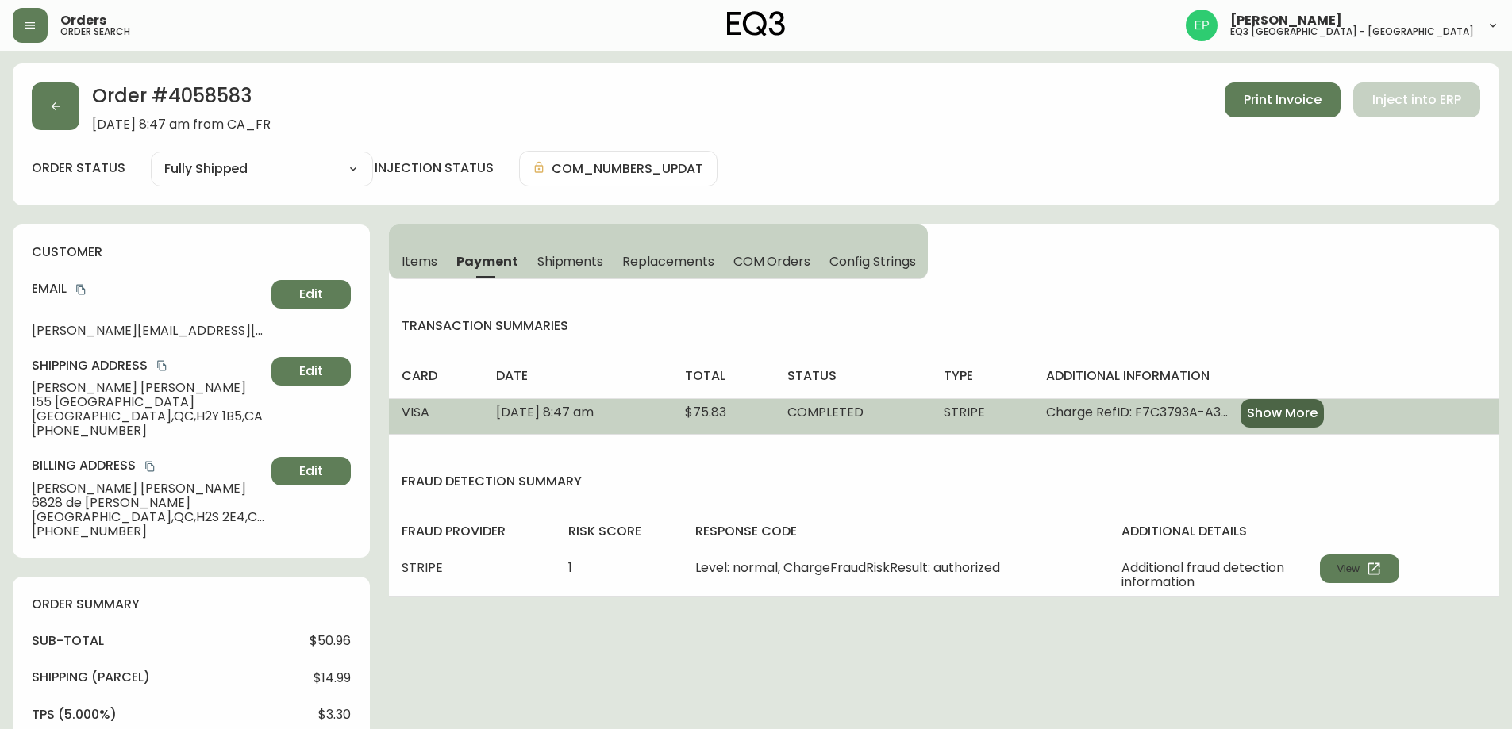
click at [1302, 425] on button "Show More" at bounding box center [1282, 413] width 83 height 29
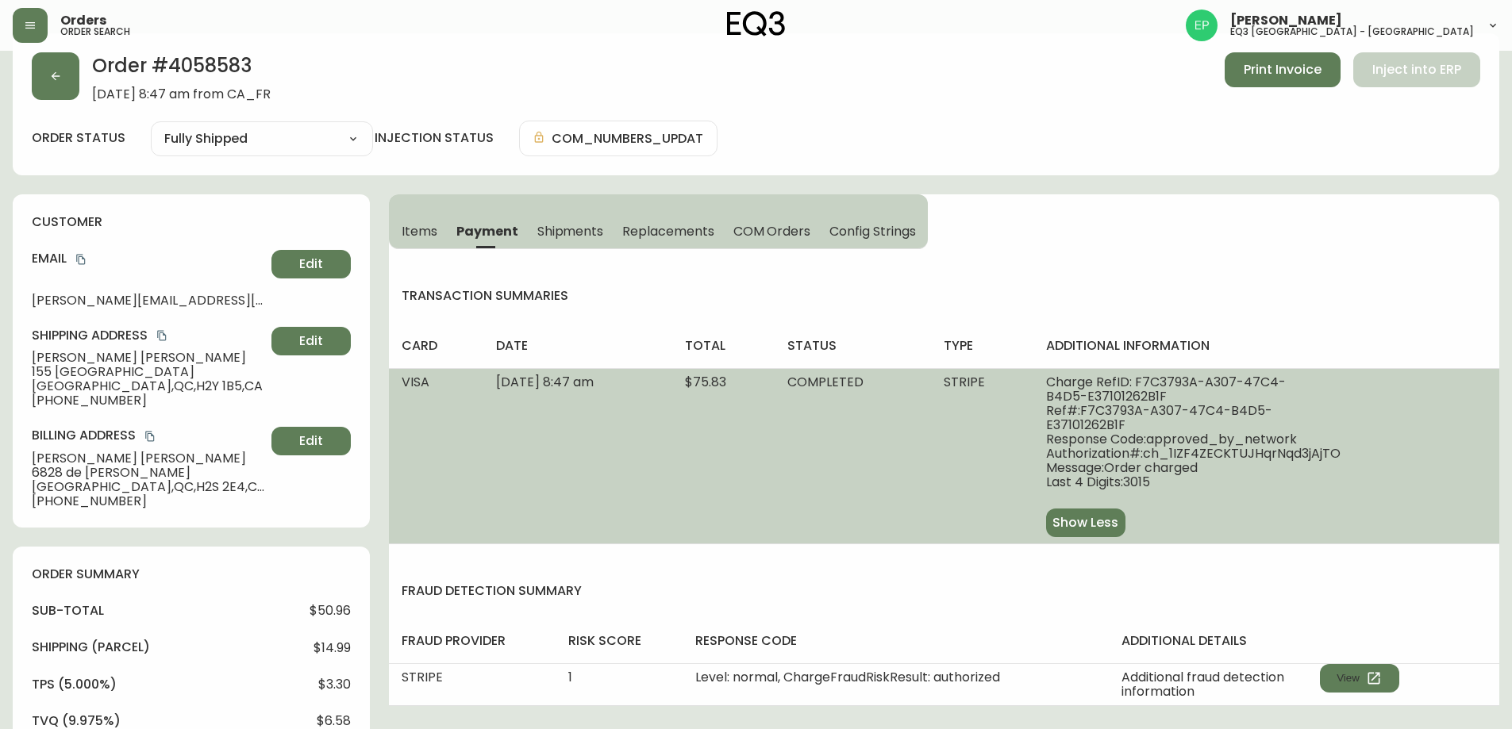
scroll to position [79, 0]
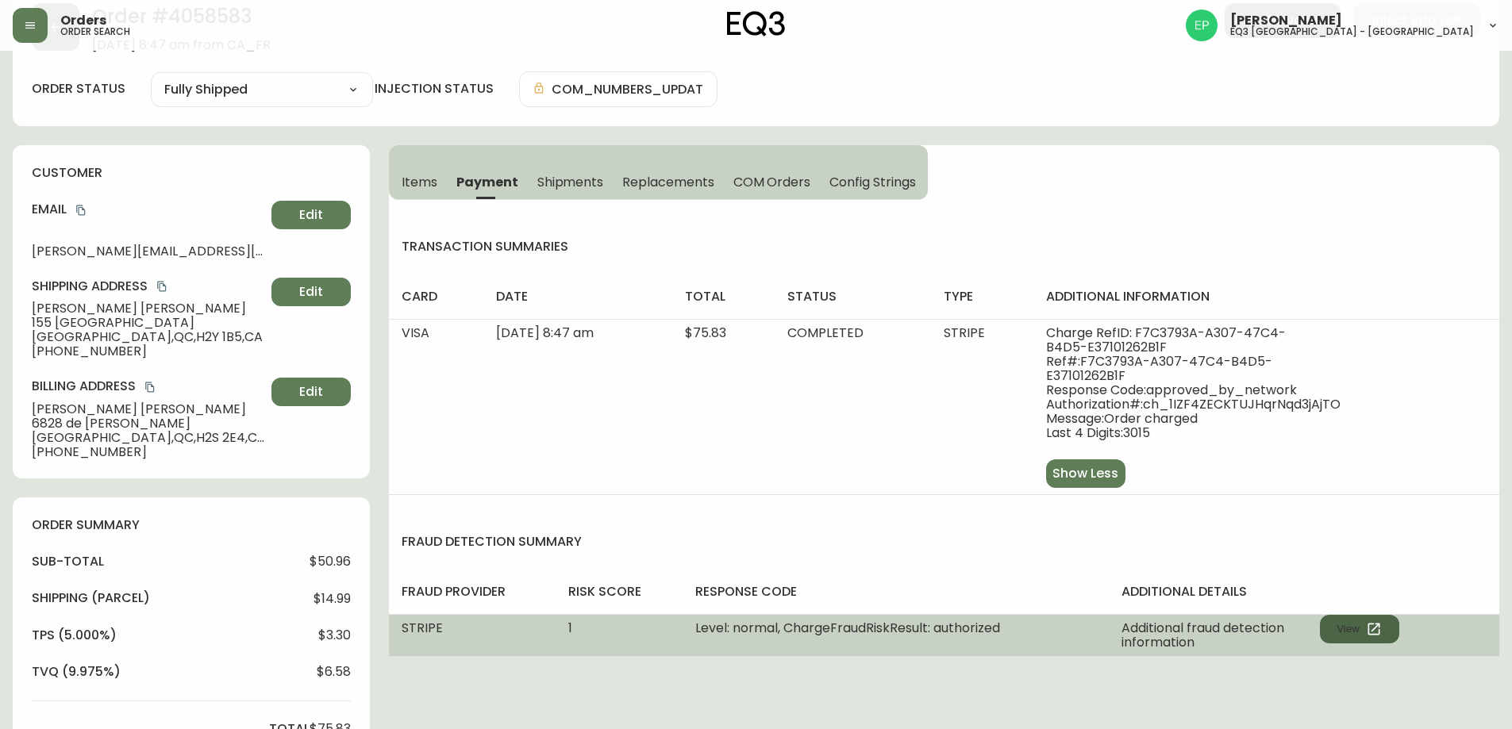
click at [1361, 644] on button "View" at bounding box center [1359, 629] width 79 height 29
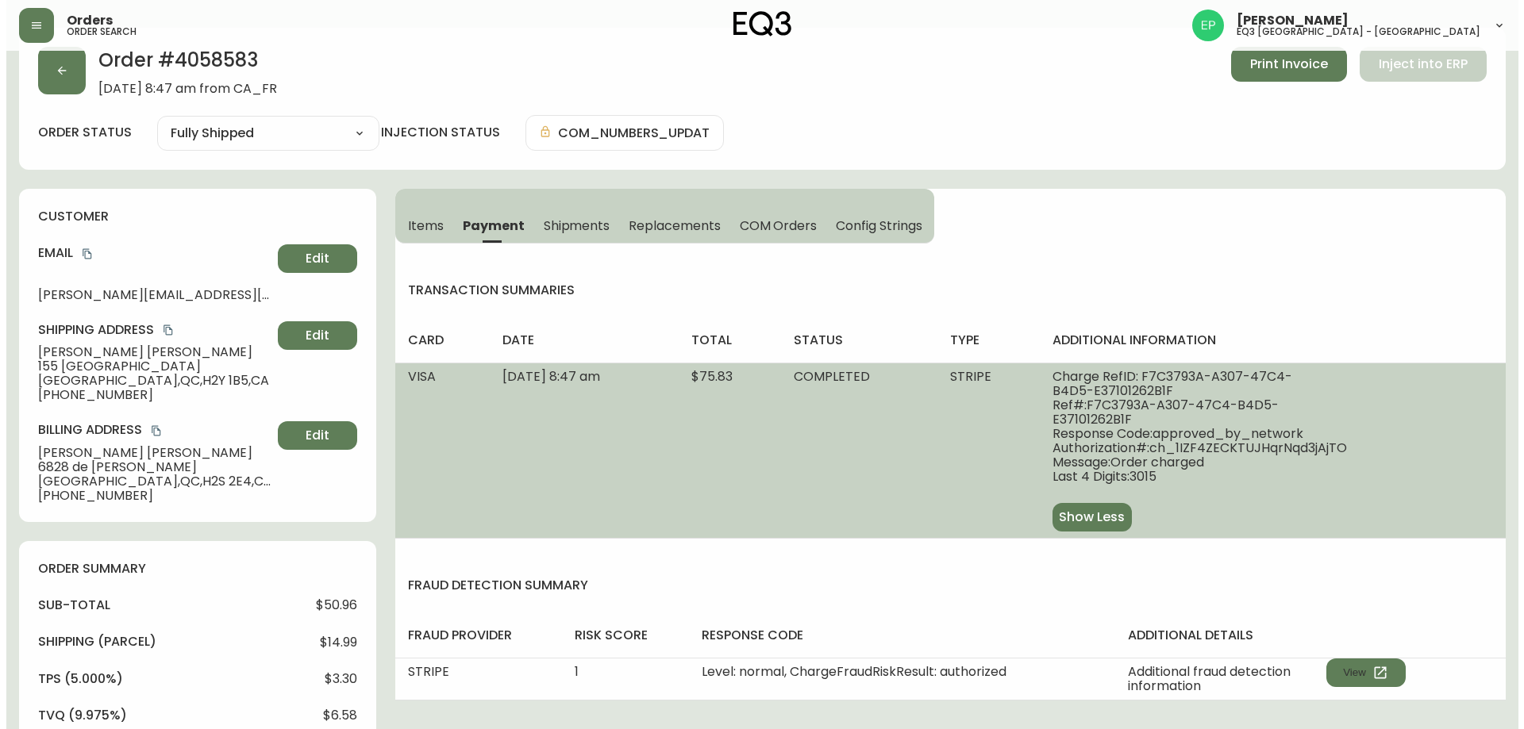
scroll to position [0, 0]
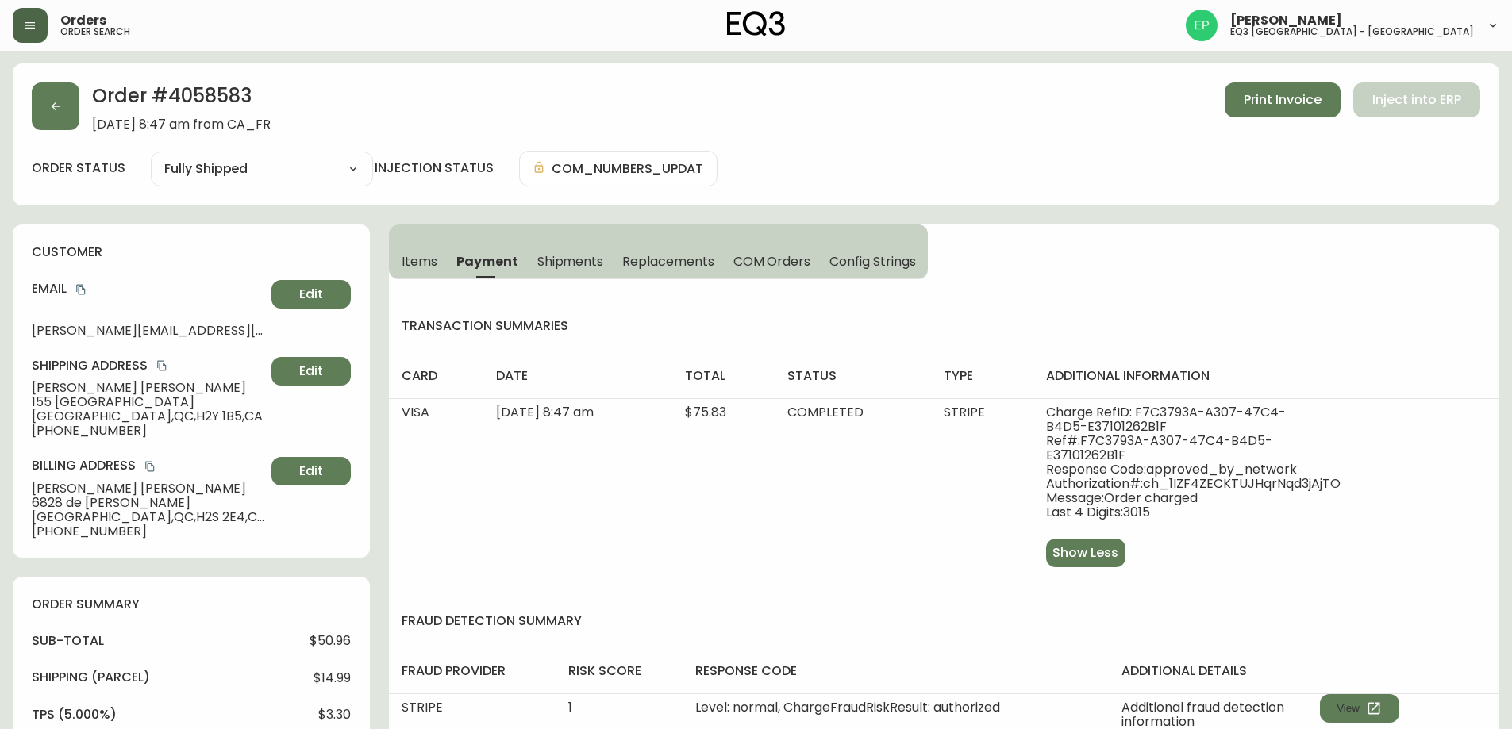
click at [21, 38] on button "button" at bounding box center [30, 25] width 35 height 35
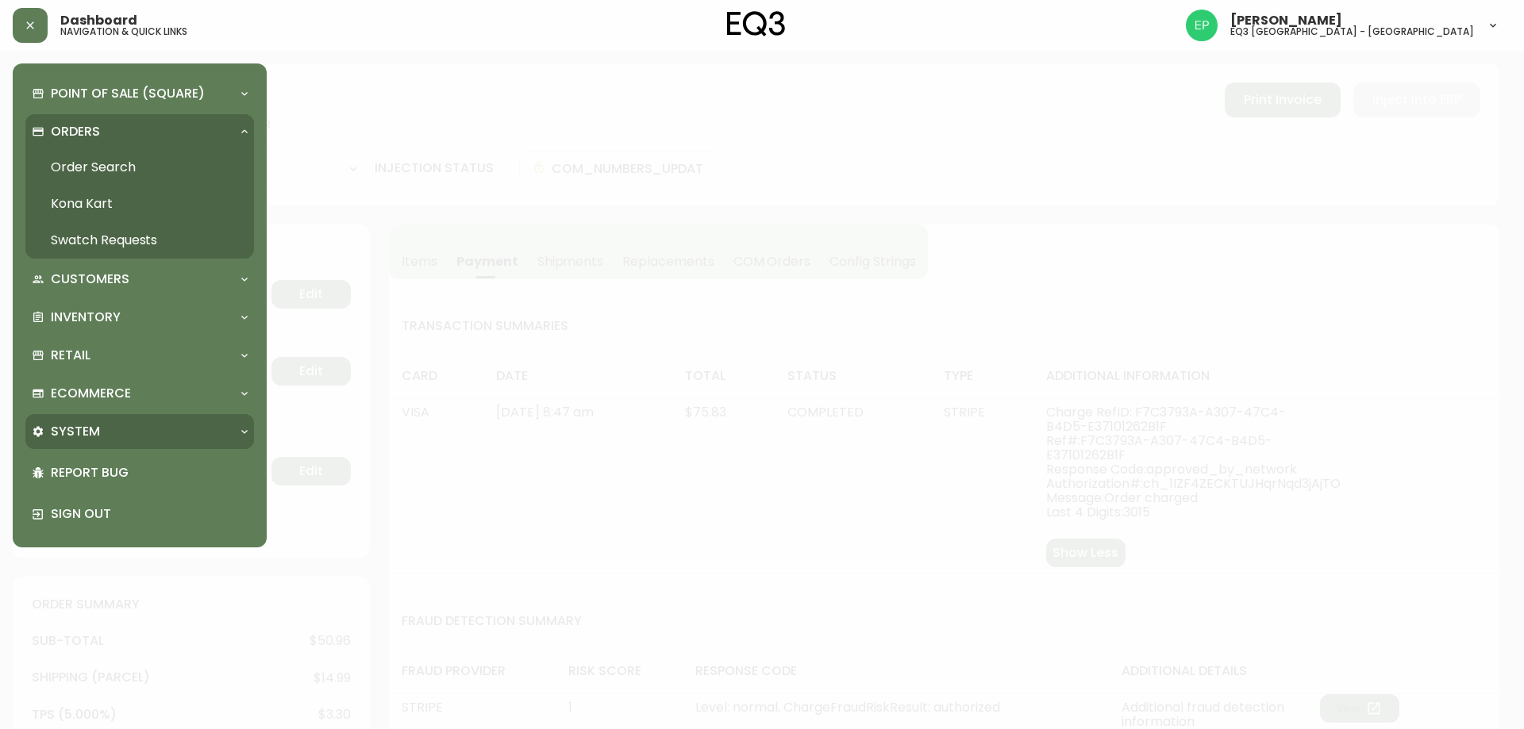
click at [108, 428] on div "System" at bounding box center [132, 431] width 200 height 17
